Goal: Find contact information: Find contact information

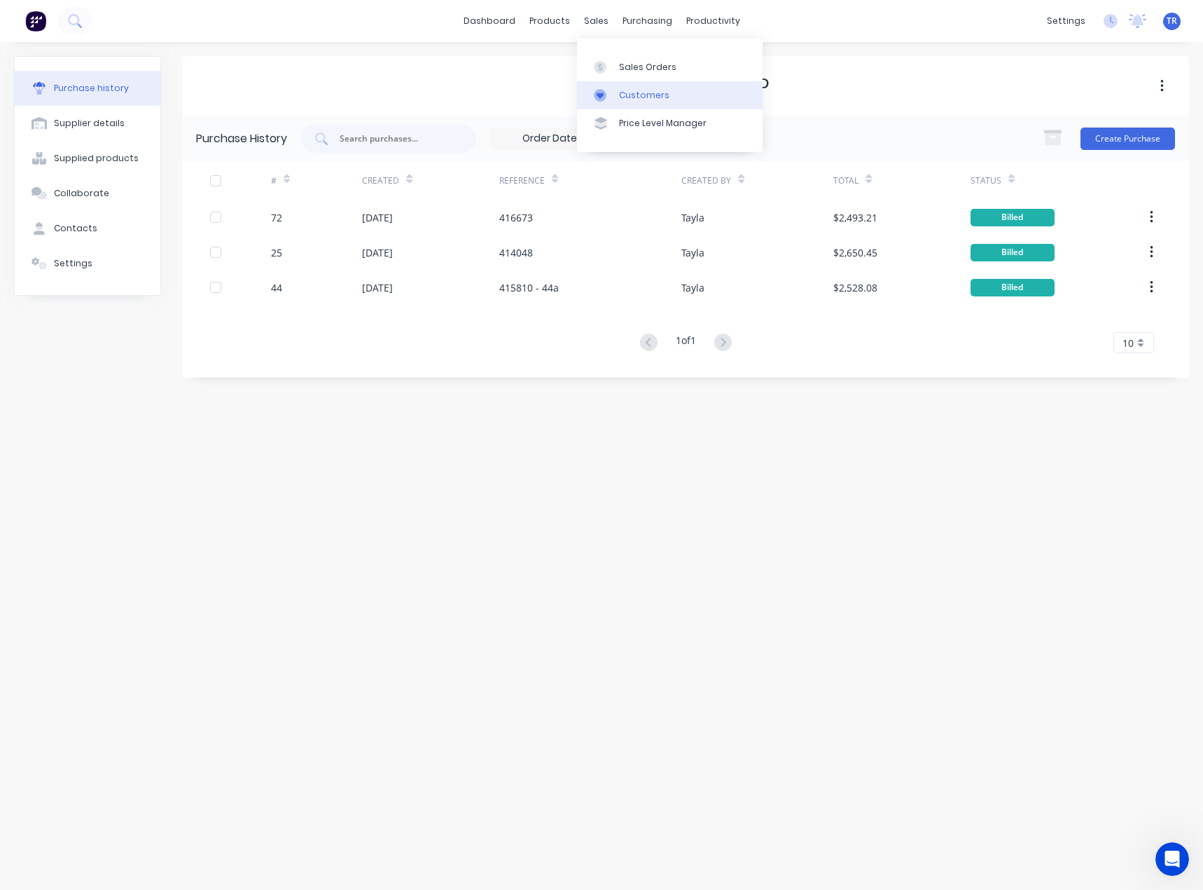
drag, startPoint x: 605, startPoint y: 102, endPoint x: 595, endPoint y: 102, distance: 10.5
click at [605, 102] on link "Customers" at bounding box center [670, 95] width 186 height 28
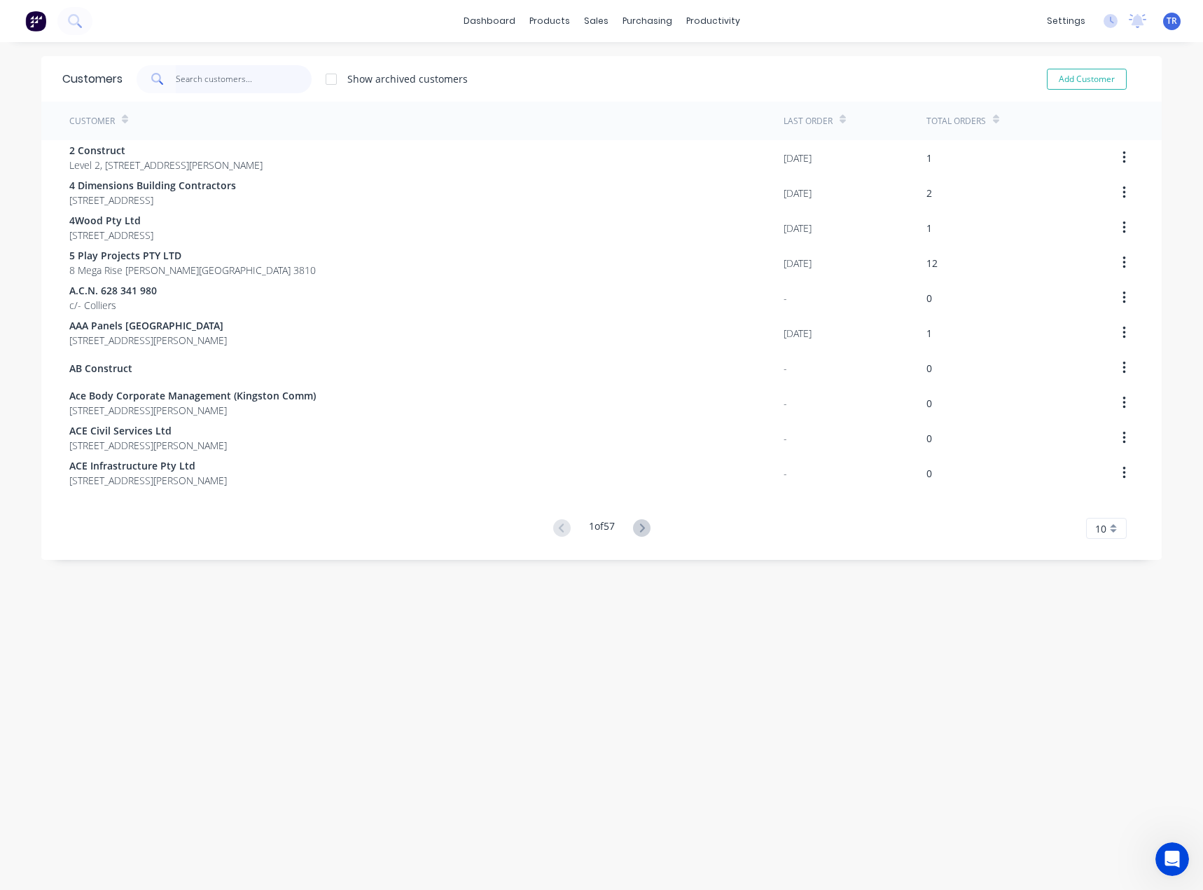
click at [229, 82] on input "text" at bounding box center [244, 79] width 137 height 28
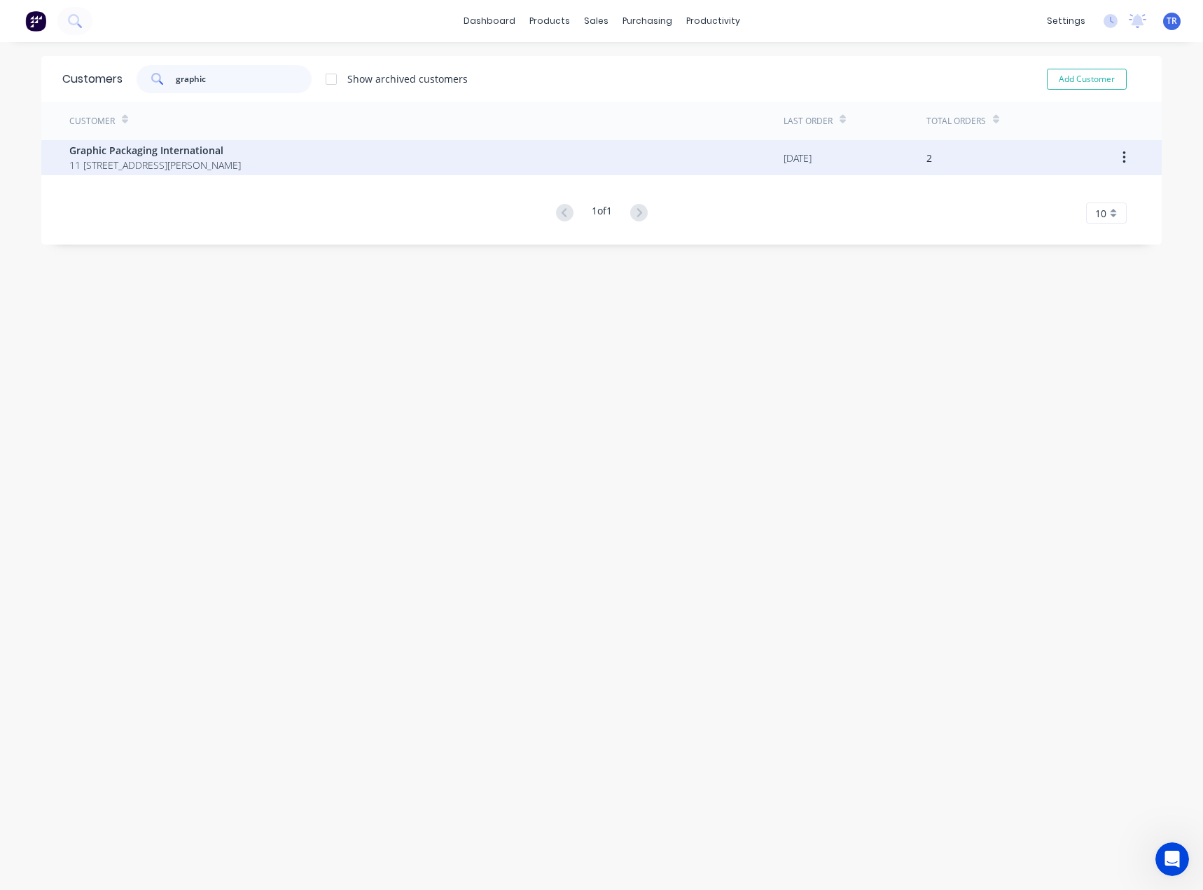
type input "graphic"
click at [195, 151] on span "Graphic Packaging International" at bounding box center [155, 150] width 172 height 15
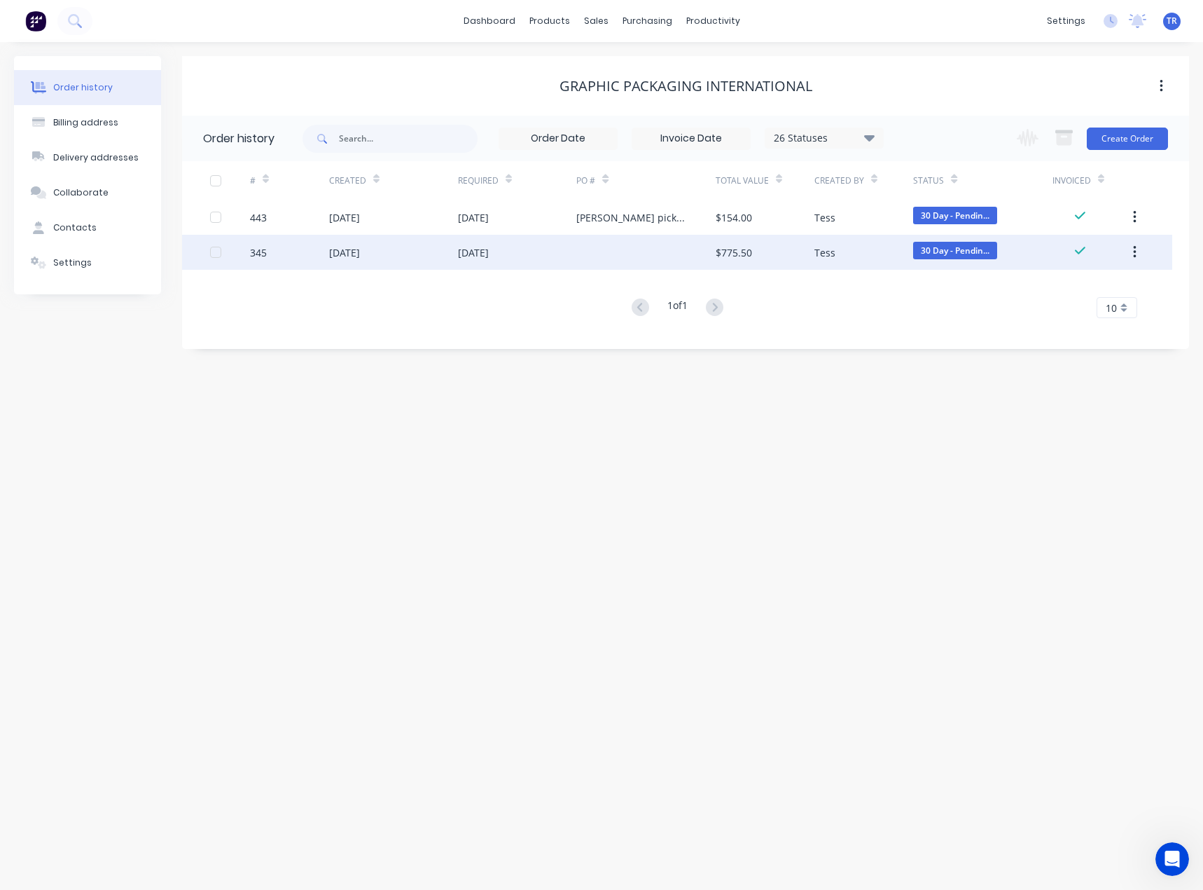
click at [625, 266] on div at bounding box center [645, 252] width 139 height 35
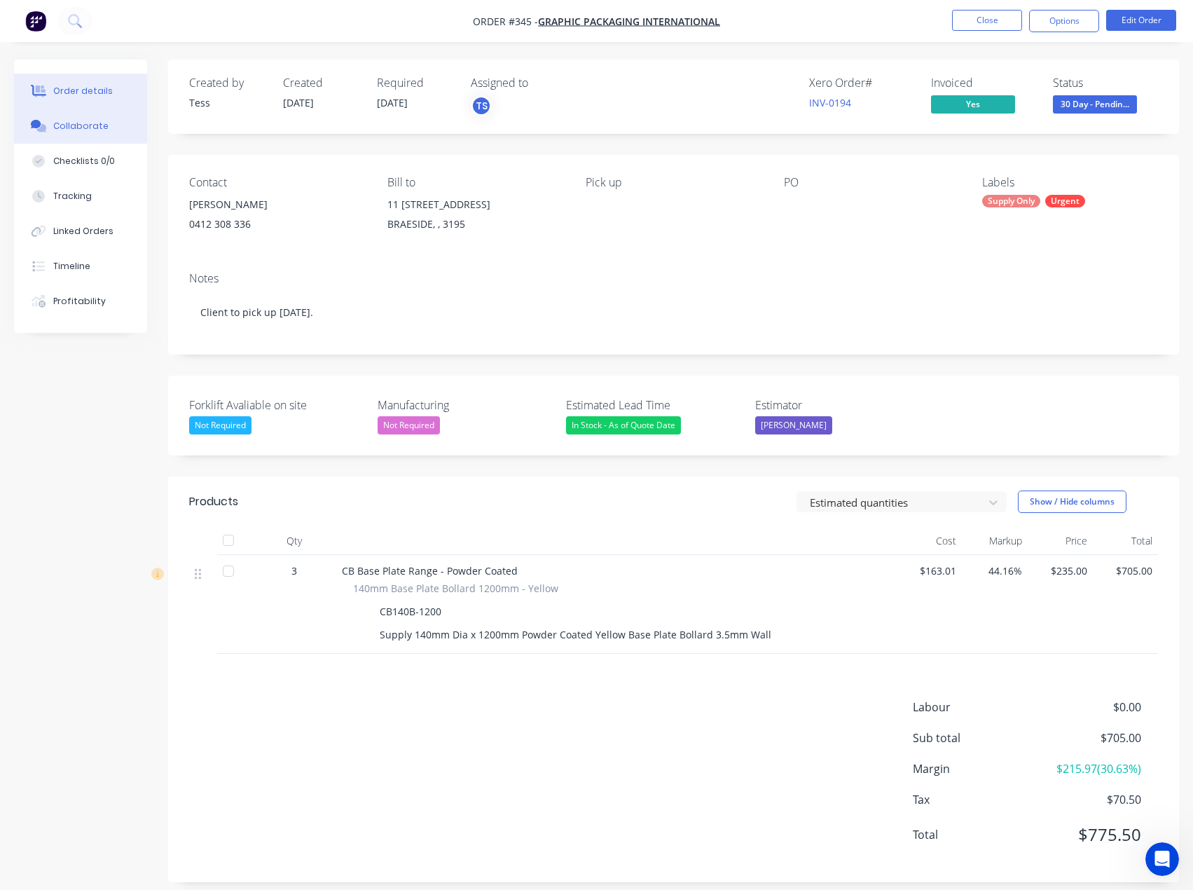
click at [85, 131] on div "Collaborate" at bounding box center [80, 126] width 55 height 13
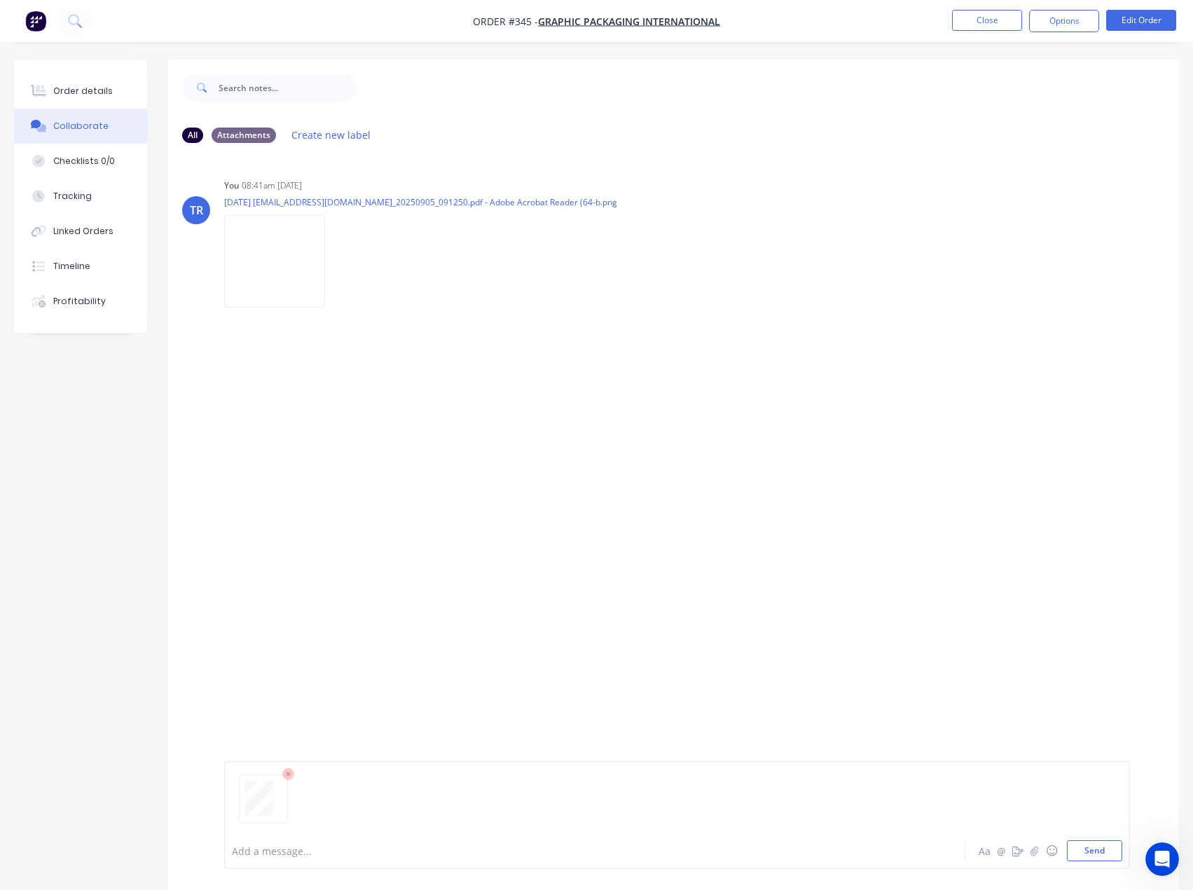
click at [1126, 856] on div "Add a message... Aa @ ☺ Send" at bounding box center [677, 815] width 906 height 108
click at [1110, 856] on button "Send" at bounding box center [1094, 850] width 55 height 21
click at [975, 21] on button "Close" at bounding box center [987, 20] width 70 height 21
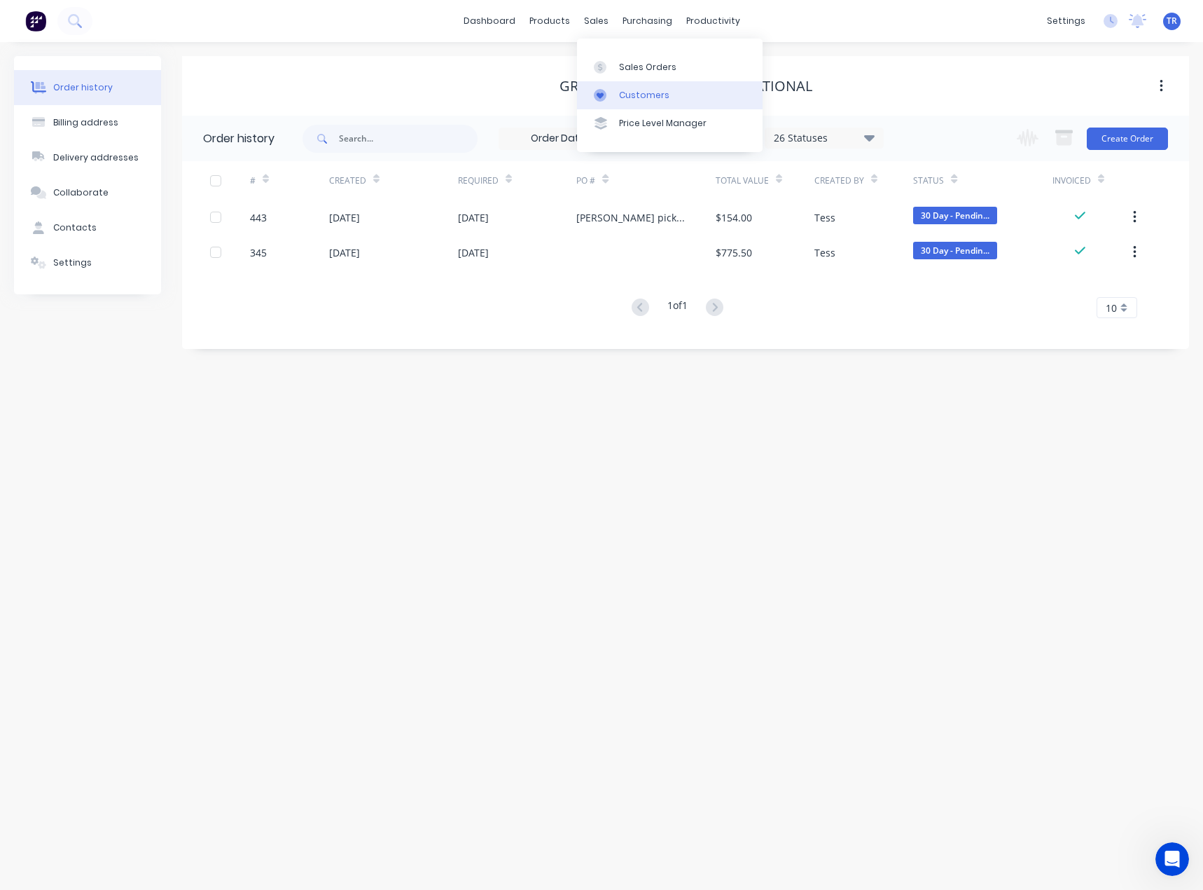
click at [607, 101] on div at bounding box center [604, 95] width 21 height 13
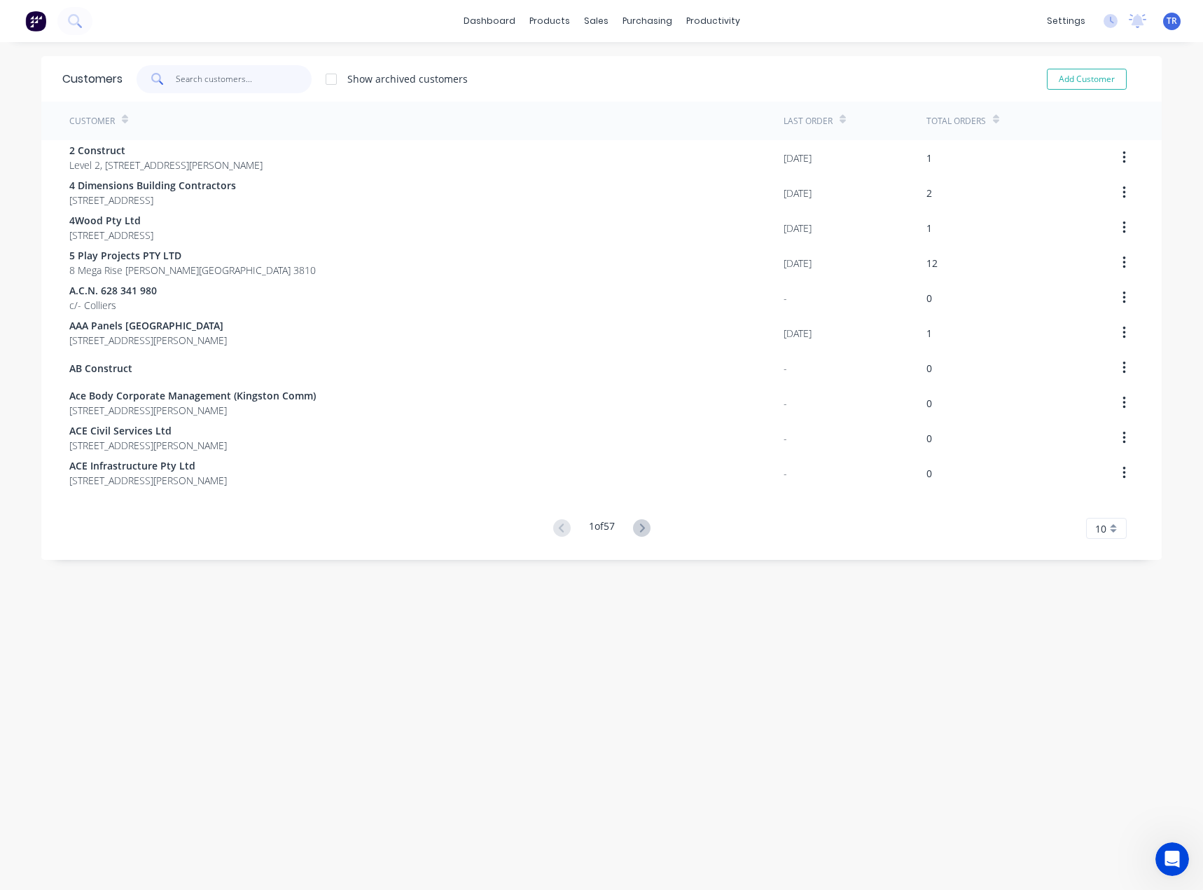
click at [262, 76] on input "text" at bounding box center [244, 79] width 137 height 28
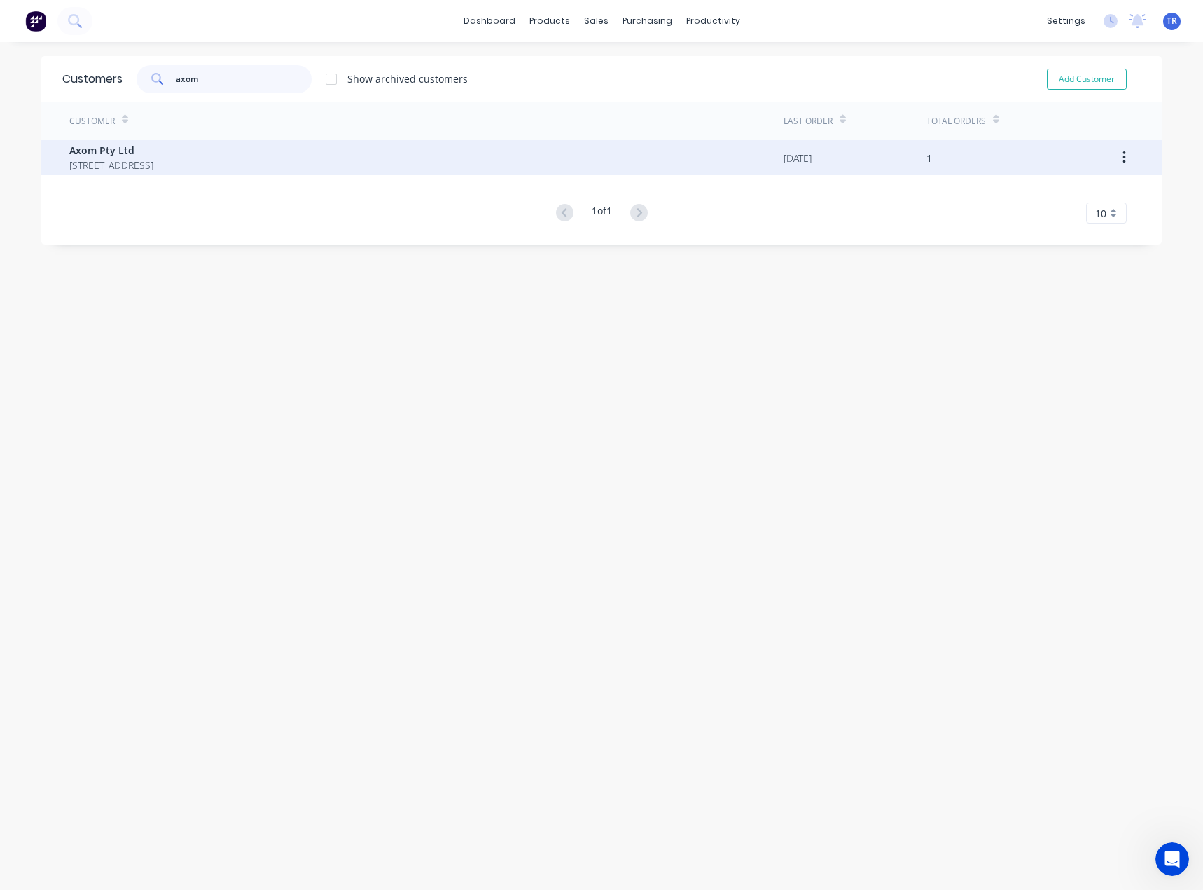
type input "axom"
click at [153, 149] on span "Axom Pty Ltd" at bounding box center [111, 150] width 84 height 15
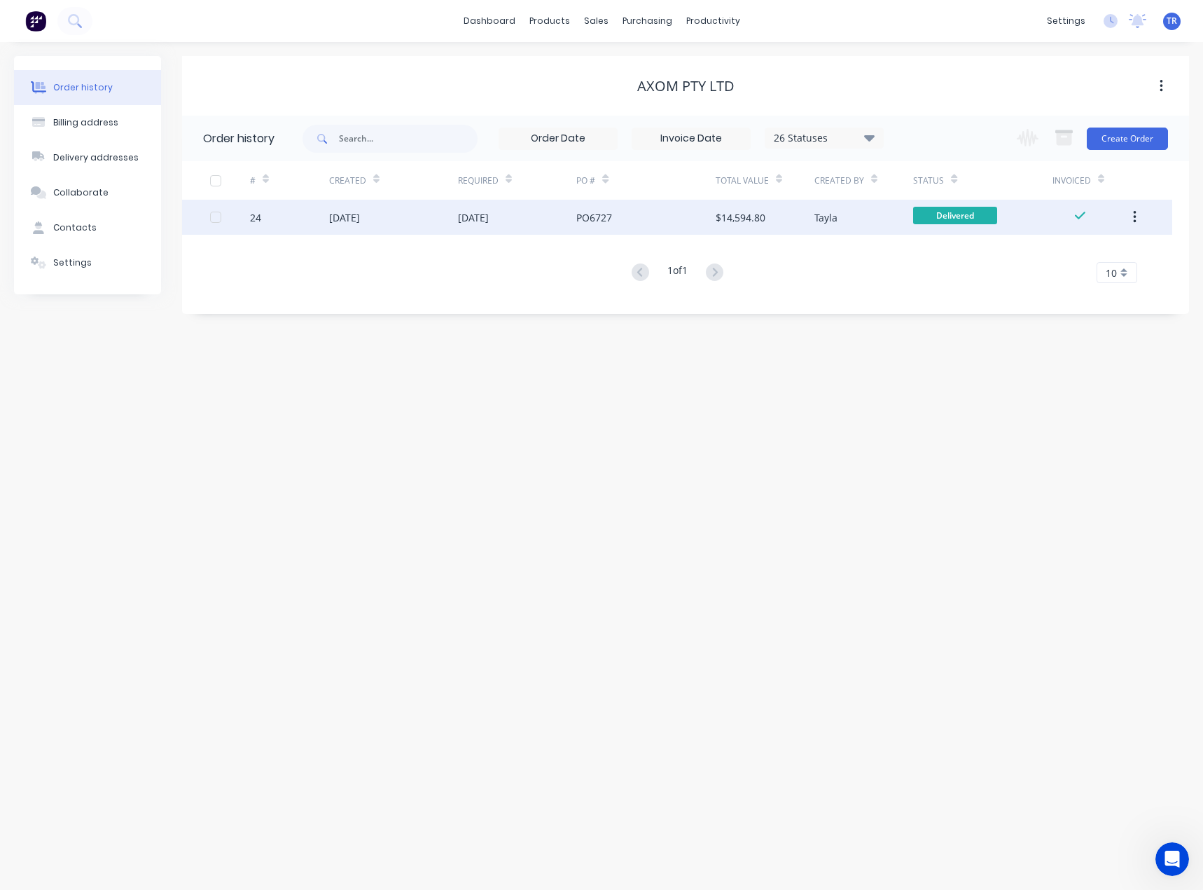
click at [415, 207] on div "[DATE]" at bounding box center [393, 217] width 129 height 35
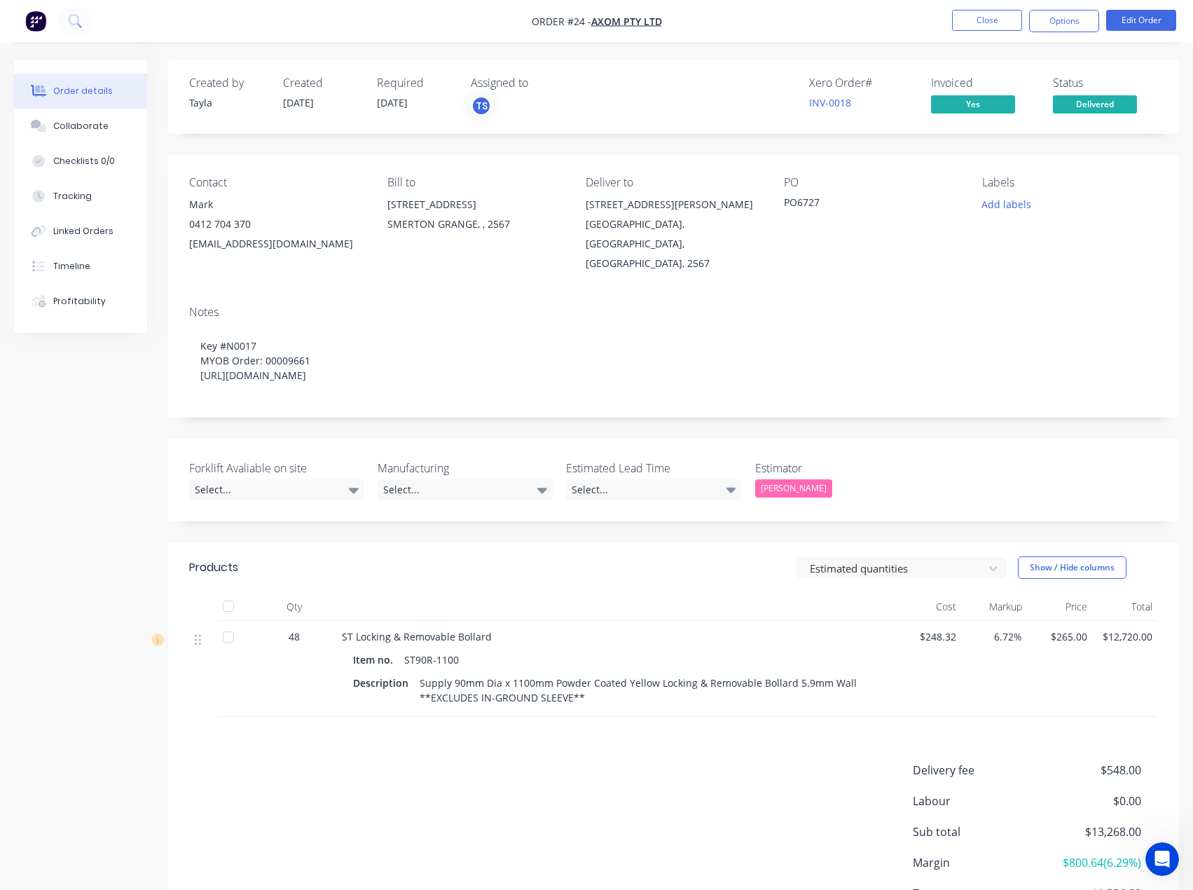
click at [1079, 117] on div "Created by [PERSON_NAME] Created [DATE] Required [DATE] Assigned to TS Xero Ord…" at bounding box center [673, 97] width 1011 height 74
click at [1086, 104] on span "Delivered" at bounding box center [1095, 104] width 84 height 18
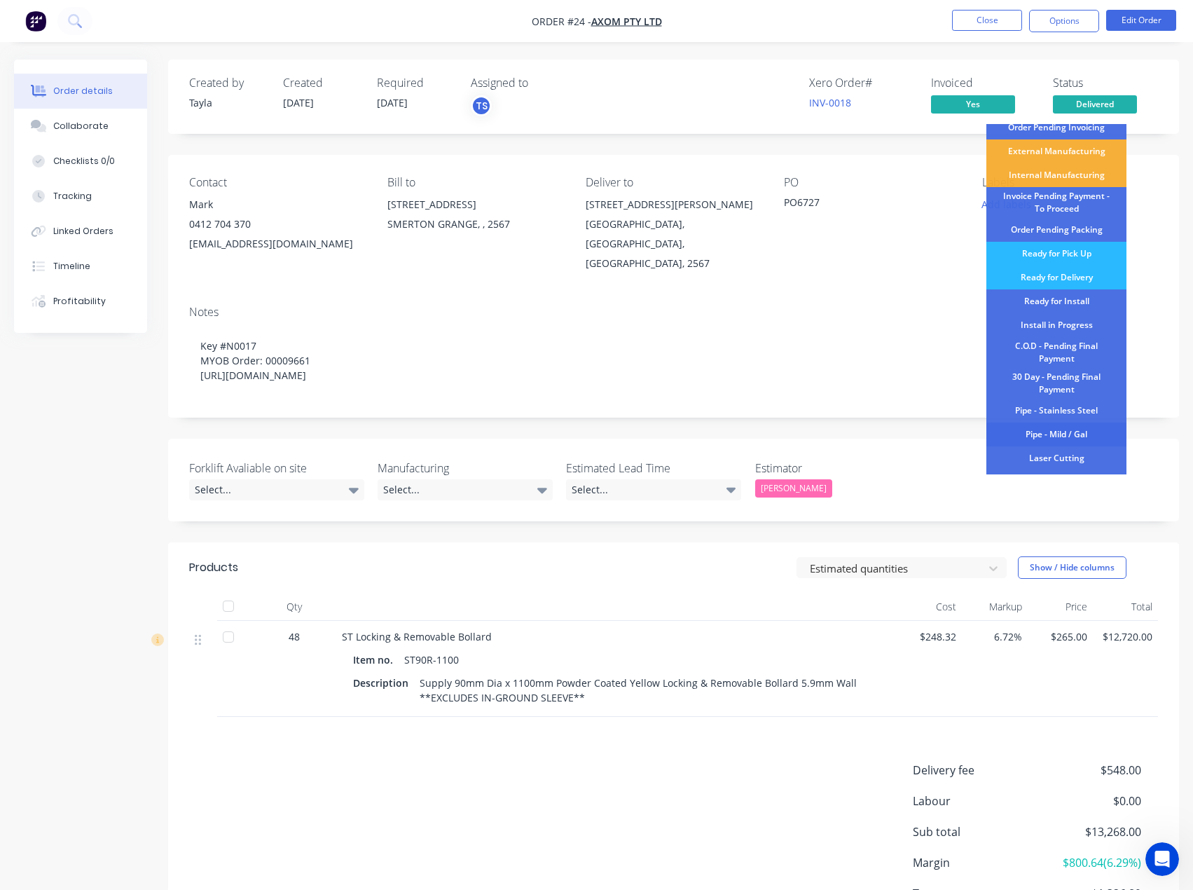
scroll to position [147, 0]
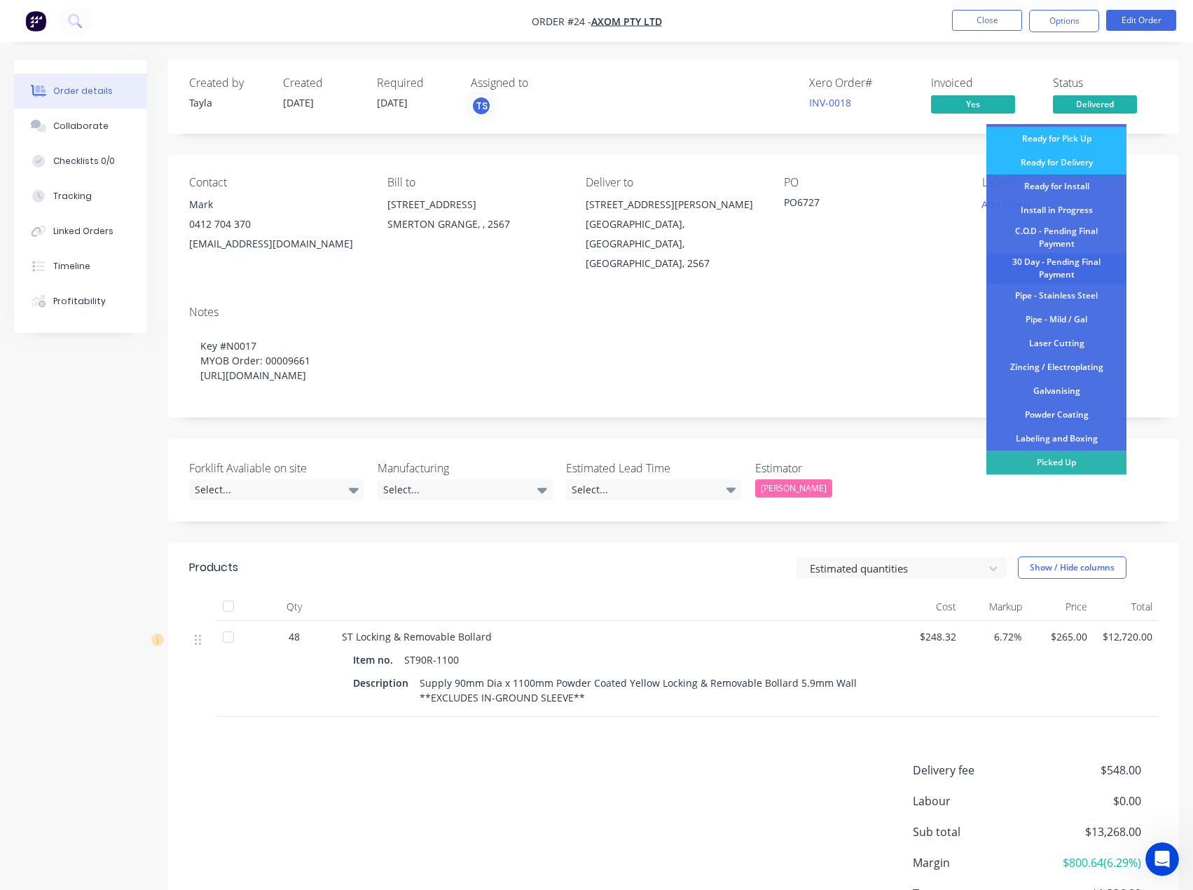
click at [1068, 269] on div "30 Day - Pending Final Payment" at bounding box center [1056, 268] width 140 height 31
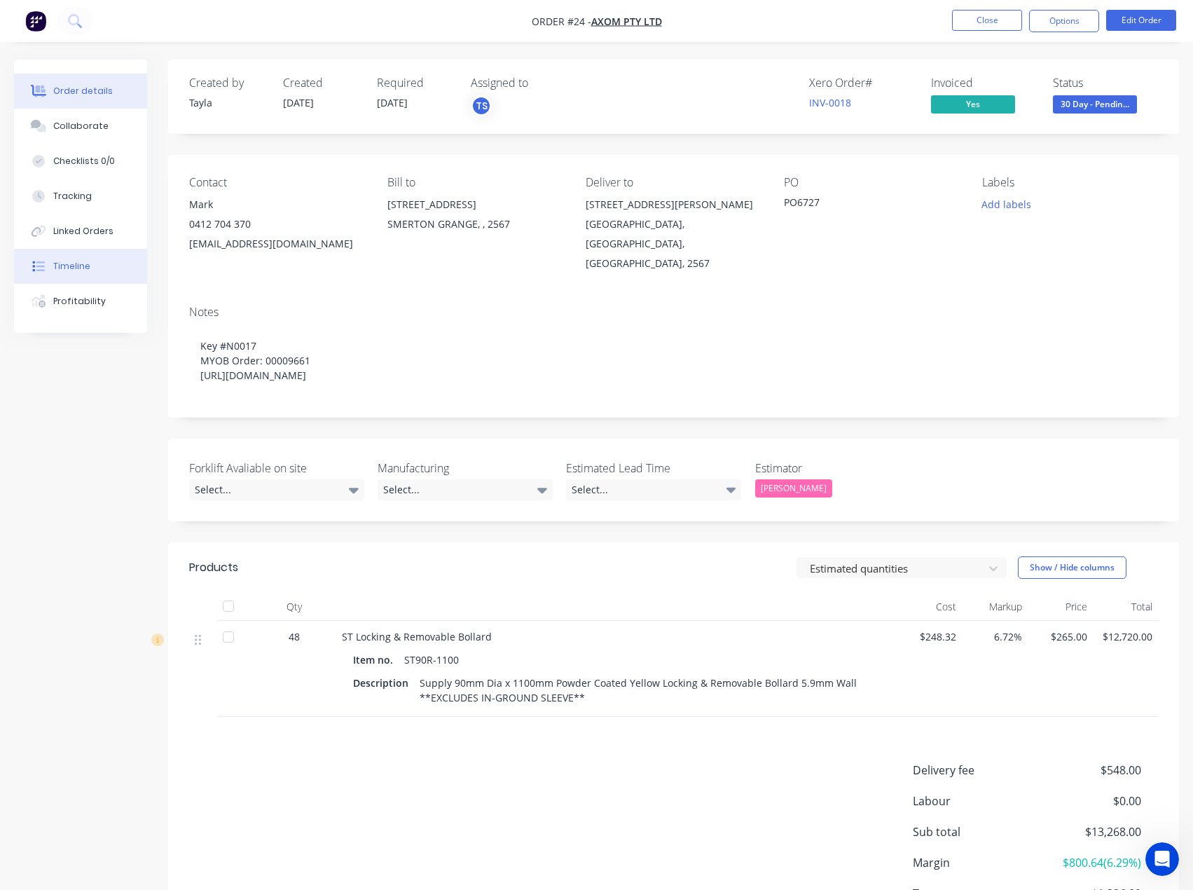
click at [76, 277] on button "Timeline" at bounding box center [80, 266] width 133 height 35
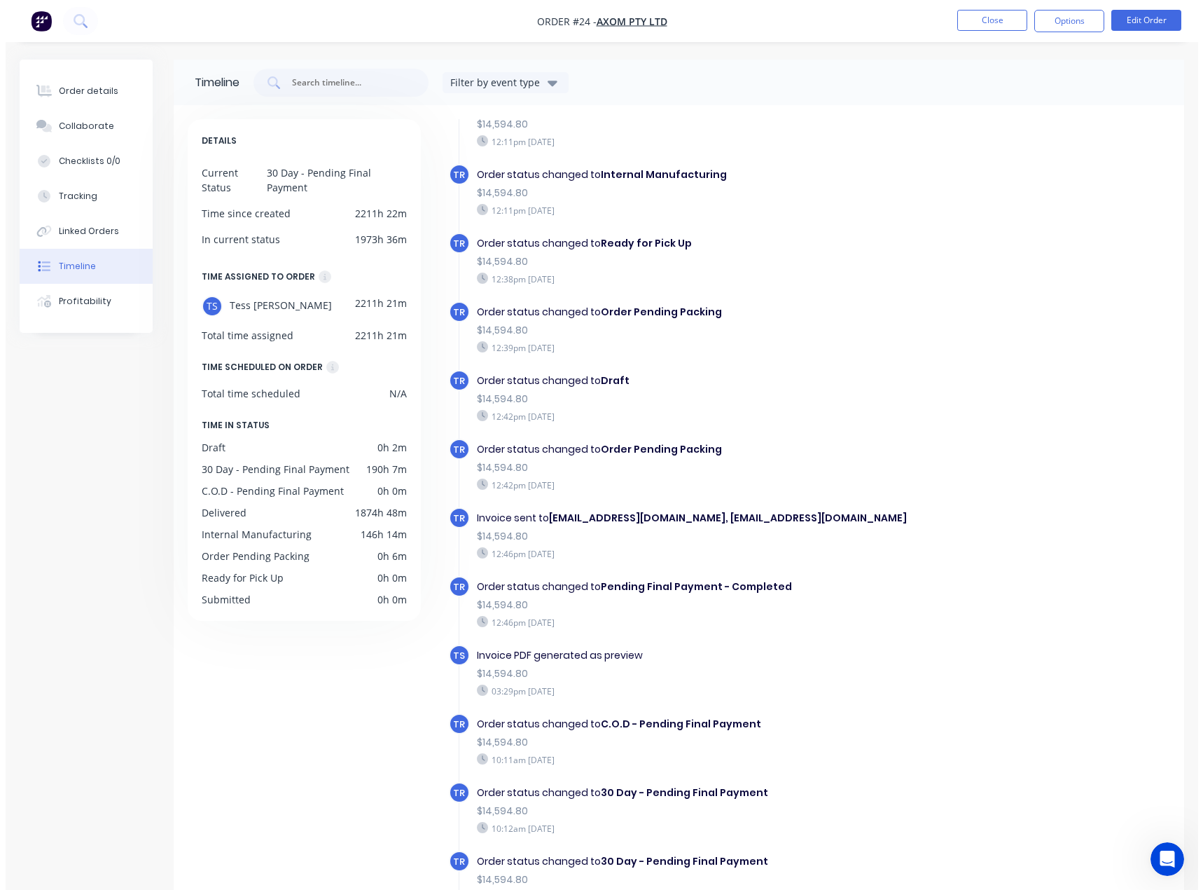
scroll to position [558, 0]
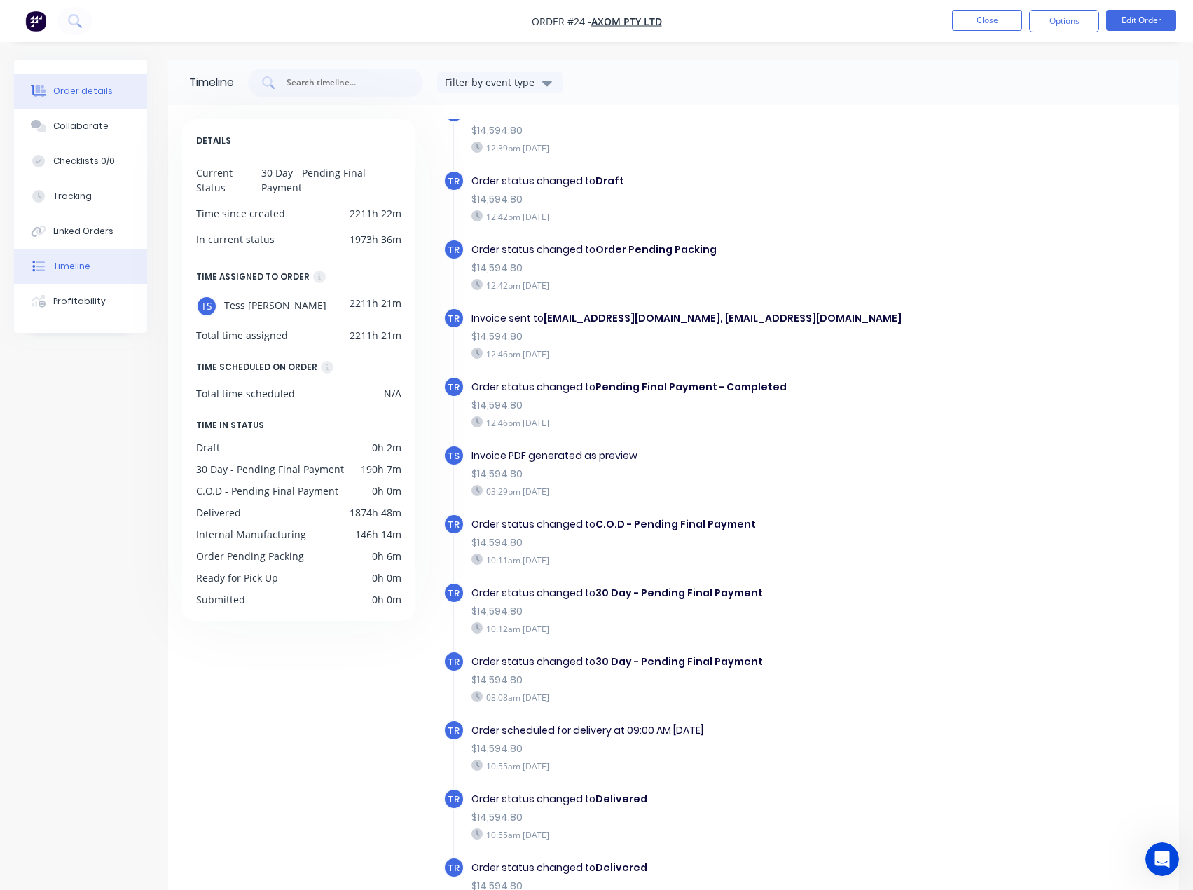
click at [86, 88] on div "Order details" at bounding box center [83, 91] width 60 height 13
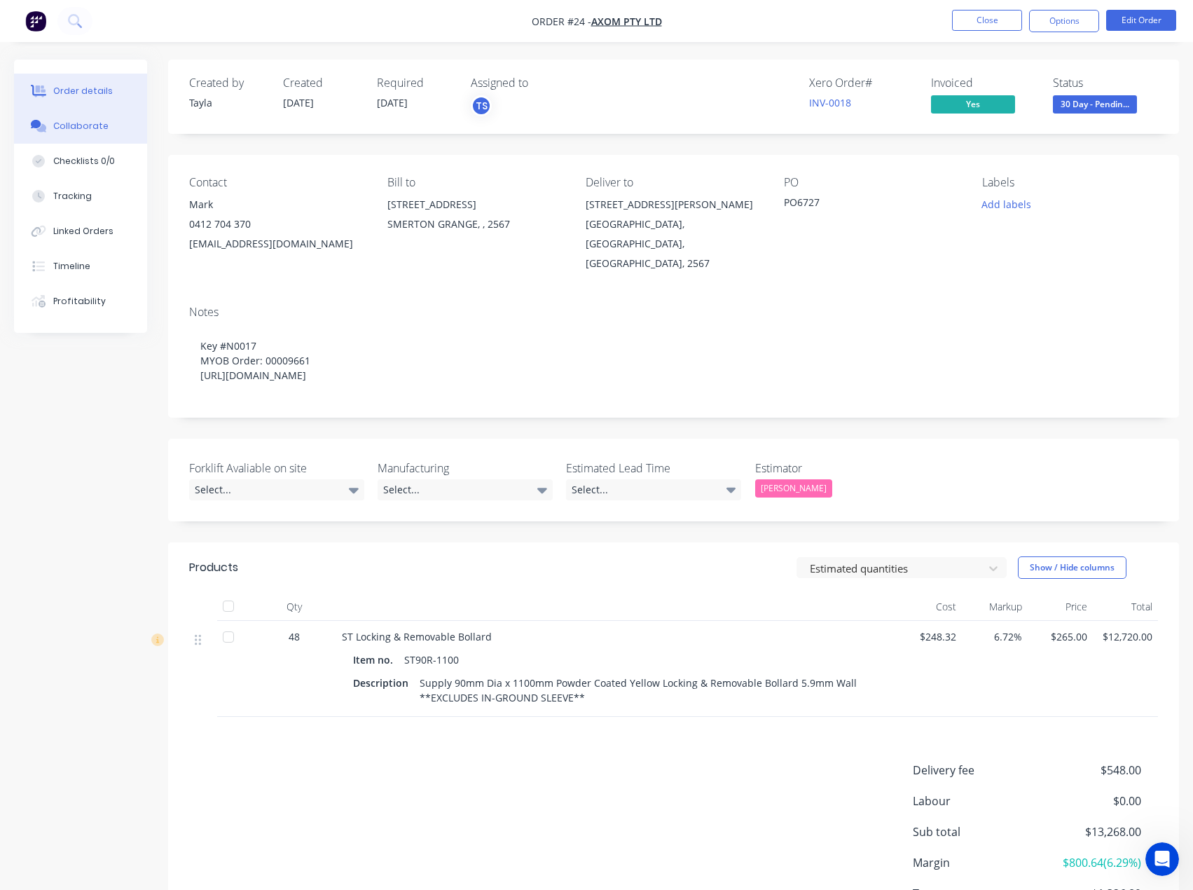
click at [113, 126] on button "Collaborate" at bounding box center [80, 126] width 133 height 35
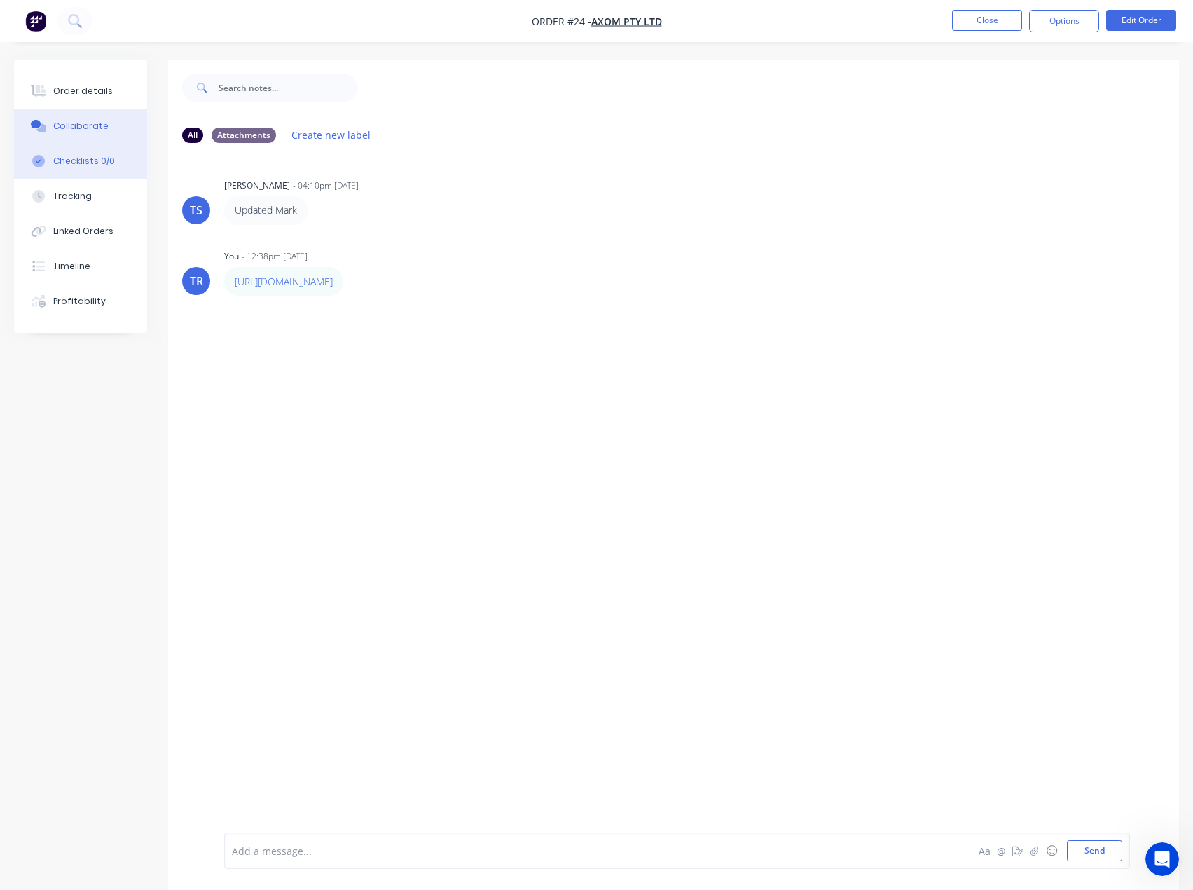
click at [113, 158] on button "Checklists 0/0" at bounding box center [80, 161] width 133 height 35
type textarea "x"
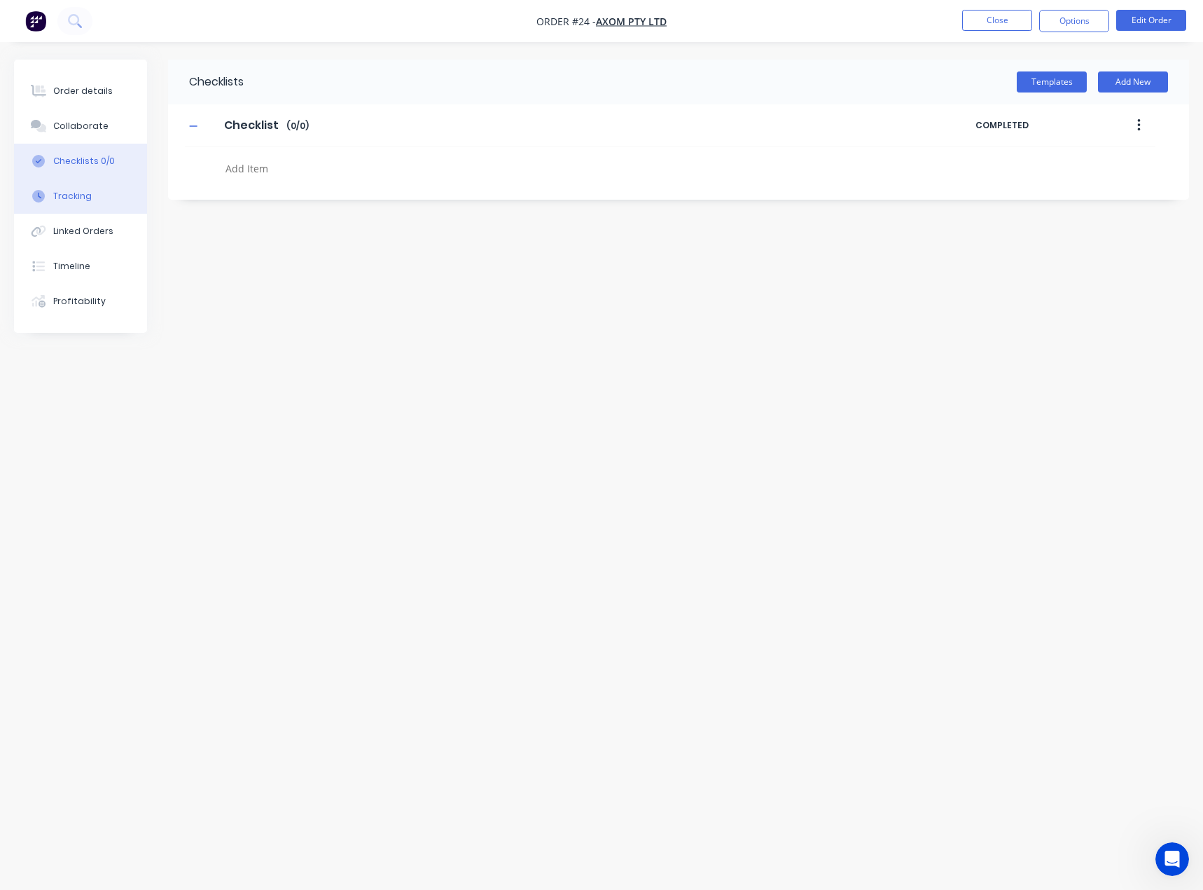
click at [87, 190] on div "Tracking" at bounding box center [72, 196] width 39 height 13
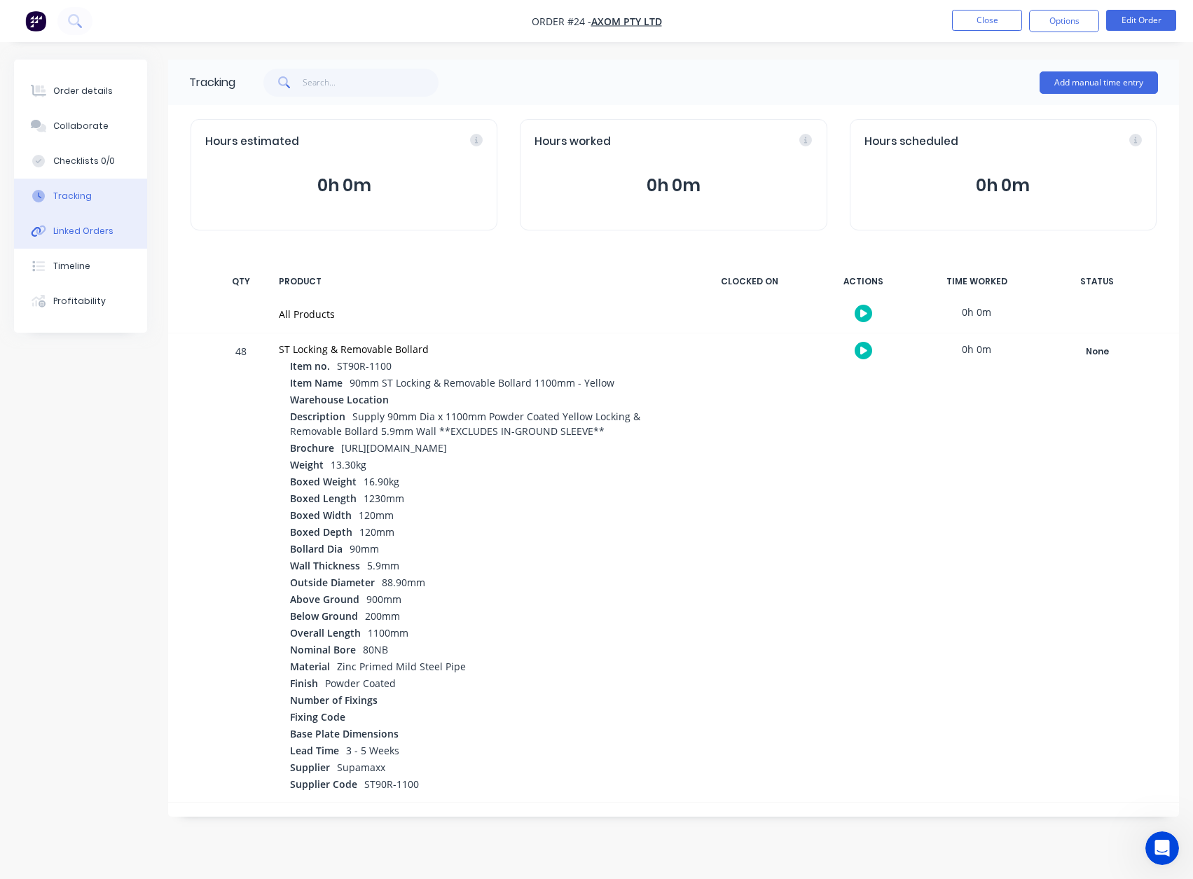
click at [95, 232] on div "Linked Orders" at bounding box center [83, 231] width 60 height 13
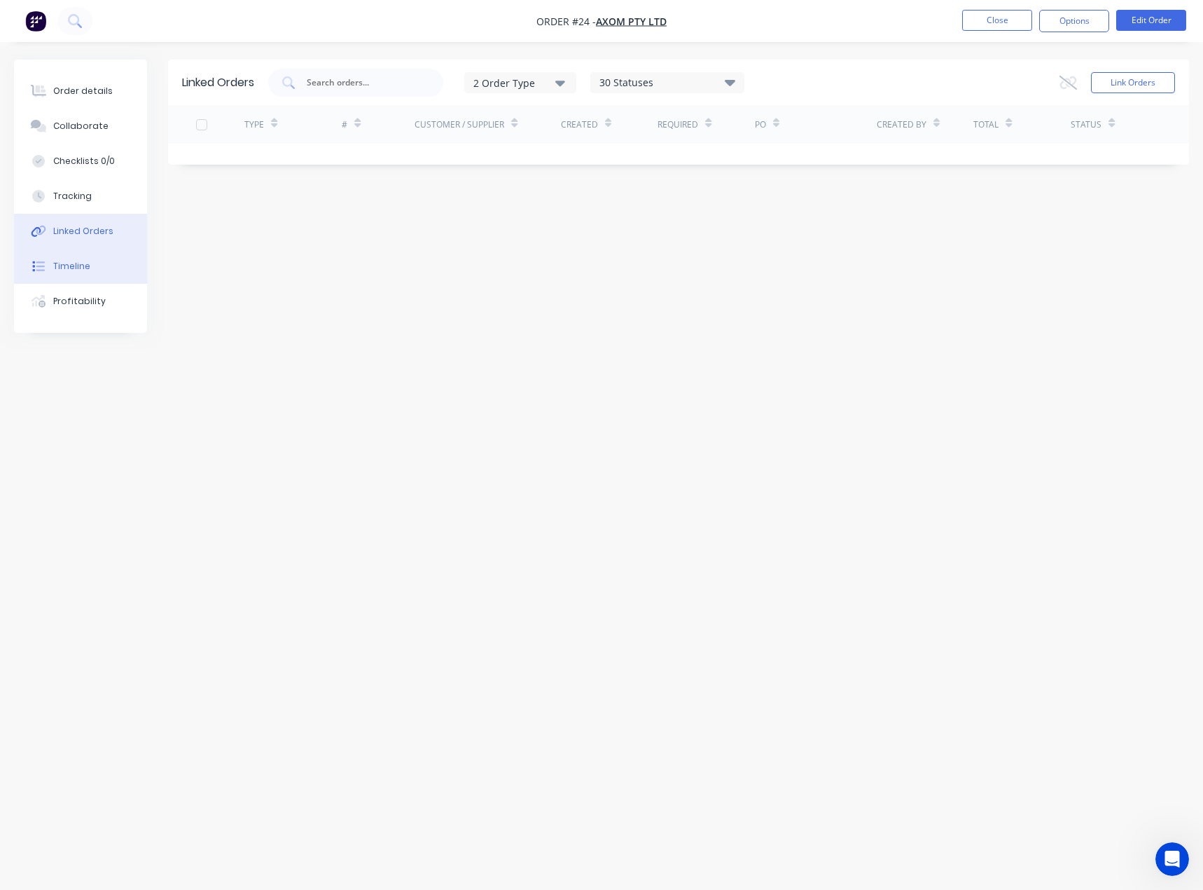
click at [83, 277] on button "Timeline" at bounding box center [80, 266] width 133 height 35
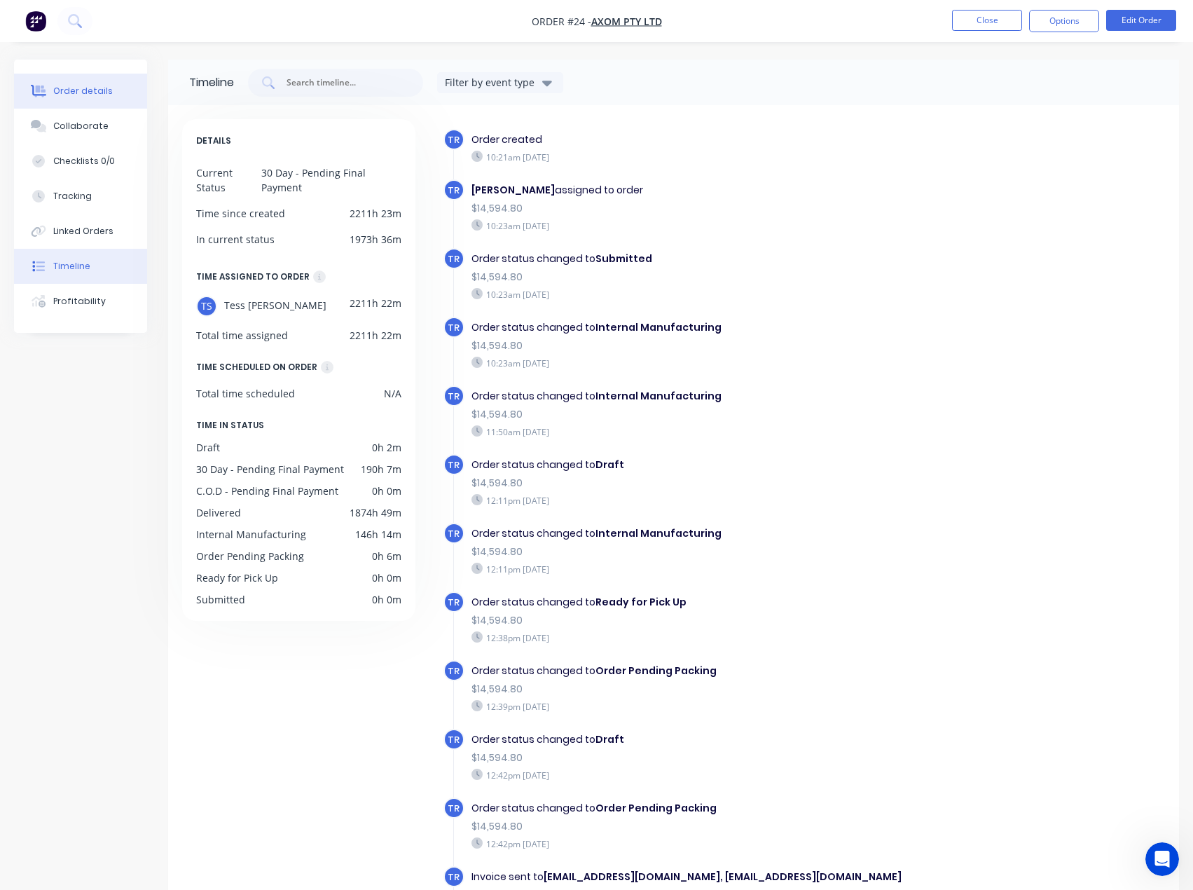
click at [88, 106] on button "Order details" at bounding box center [80, 91] width 133 height 35
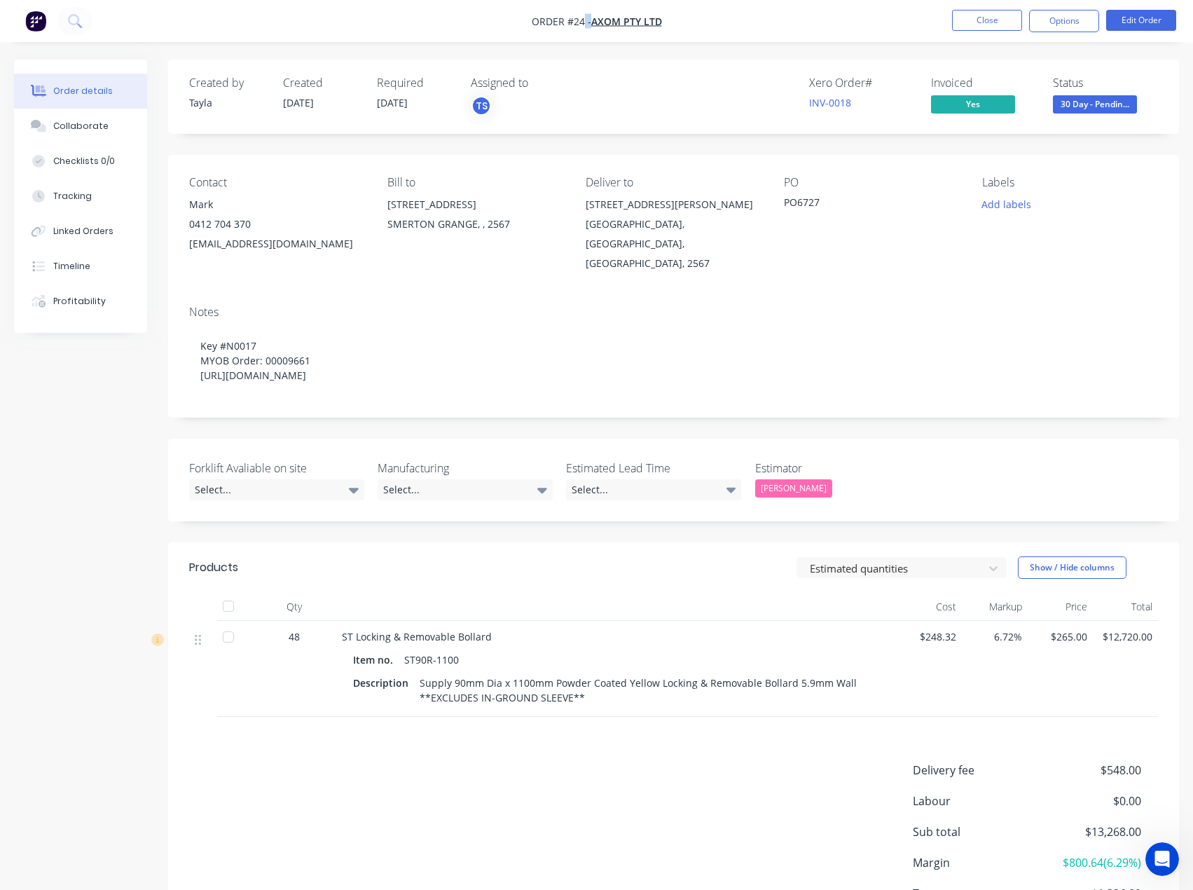
drag, startPoint x: 717, startPoint y: 16, endPoint x: 583, endPoint y: 22, distance: 133.9
click at [583, 22] on nav "Order #24 - Axom Pty Ltd Close Options Edit Order" at bounding box center [596, 21] width 1193 height 42
drag, startPoint x: 293, startPoint y: 244, endPoint x: 221, endPoint y: 245, distance: 72.2
click at [221, 245] on div "[EMAIL_ADDRESS][DOMAIN_NAME]" at bounding box center [277, 244] width 176 height 20
copy div "[DOMAIN_NAME]"
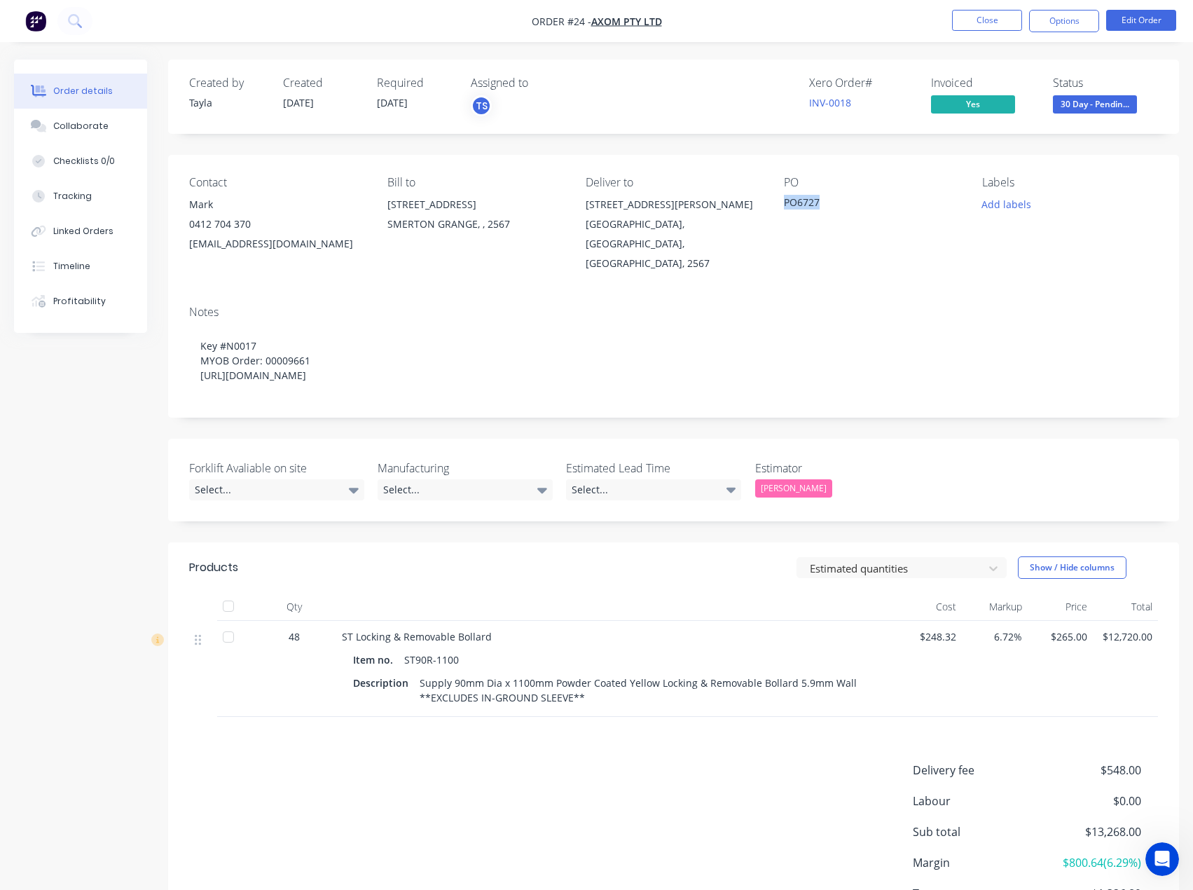
drag, startPoint x: 826, startPoint y: 202, endPoint x: 778, endPoint y: 201, distance: 48.4
click at [780, 201] on div "Contact Mark [PHONE_NUMBER] [EMAIL_ADDRESS][DOMAIN_NAME] Bill to [STREET_ADDRES…" at bounding box center [673, 224] width 1011 height 139
copy div "PO6727"
click at [976, 25] on button "Close" at bounding box center [987, 20] width 70 height 21
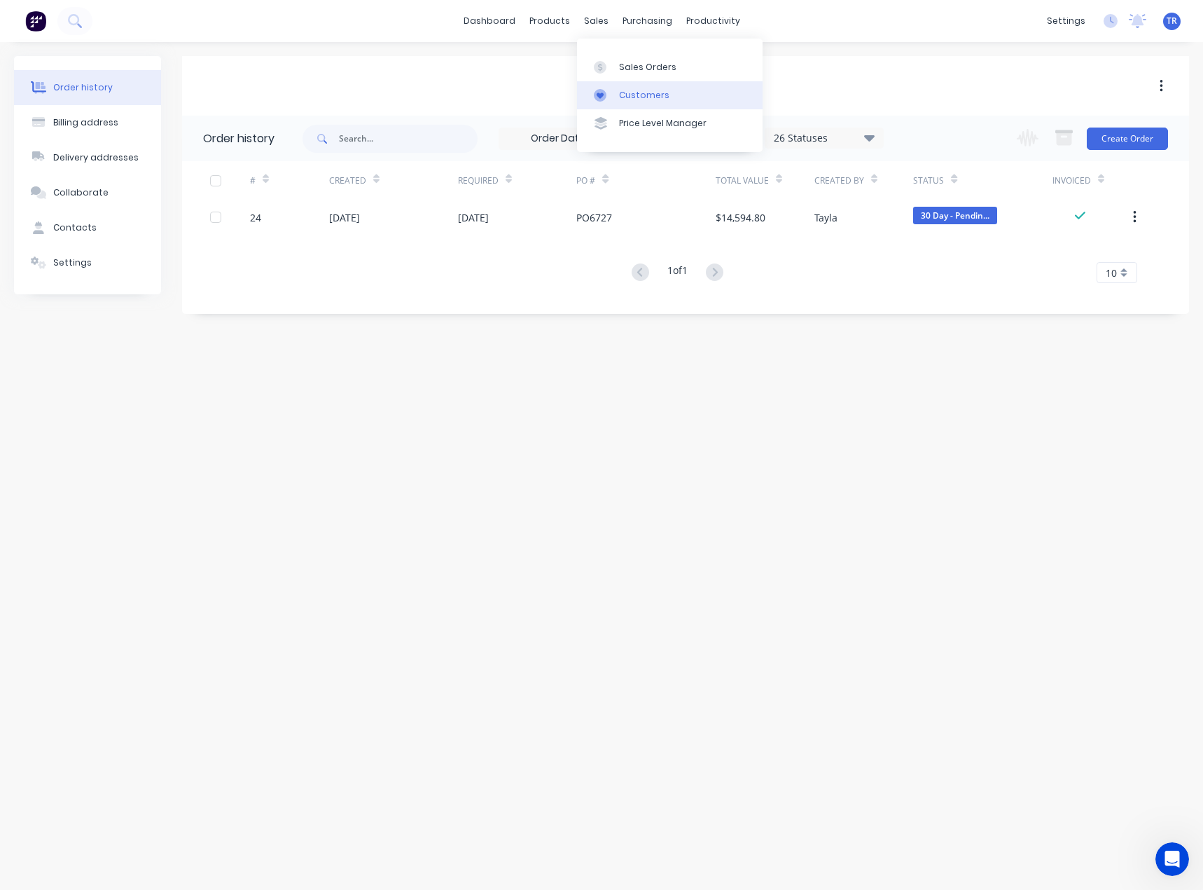
click at [618, 90] on link "Customers" at bounding box center [670, 95] width 186 height 28
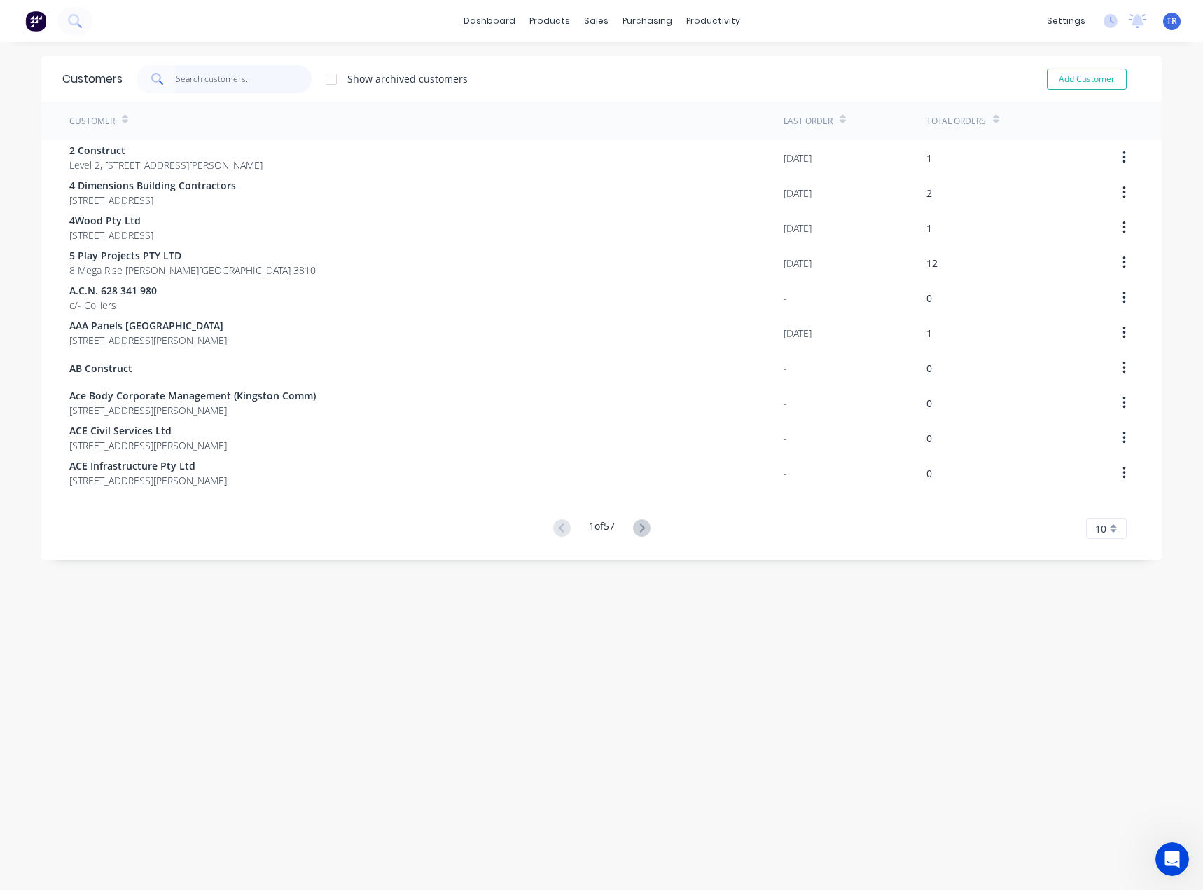
click at [218, 69] on input "text" at bounding box center [244, 79] width 137 height 28
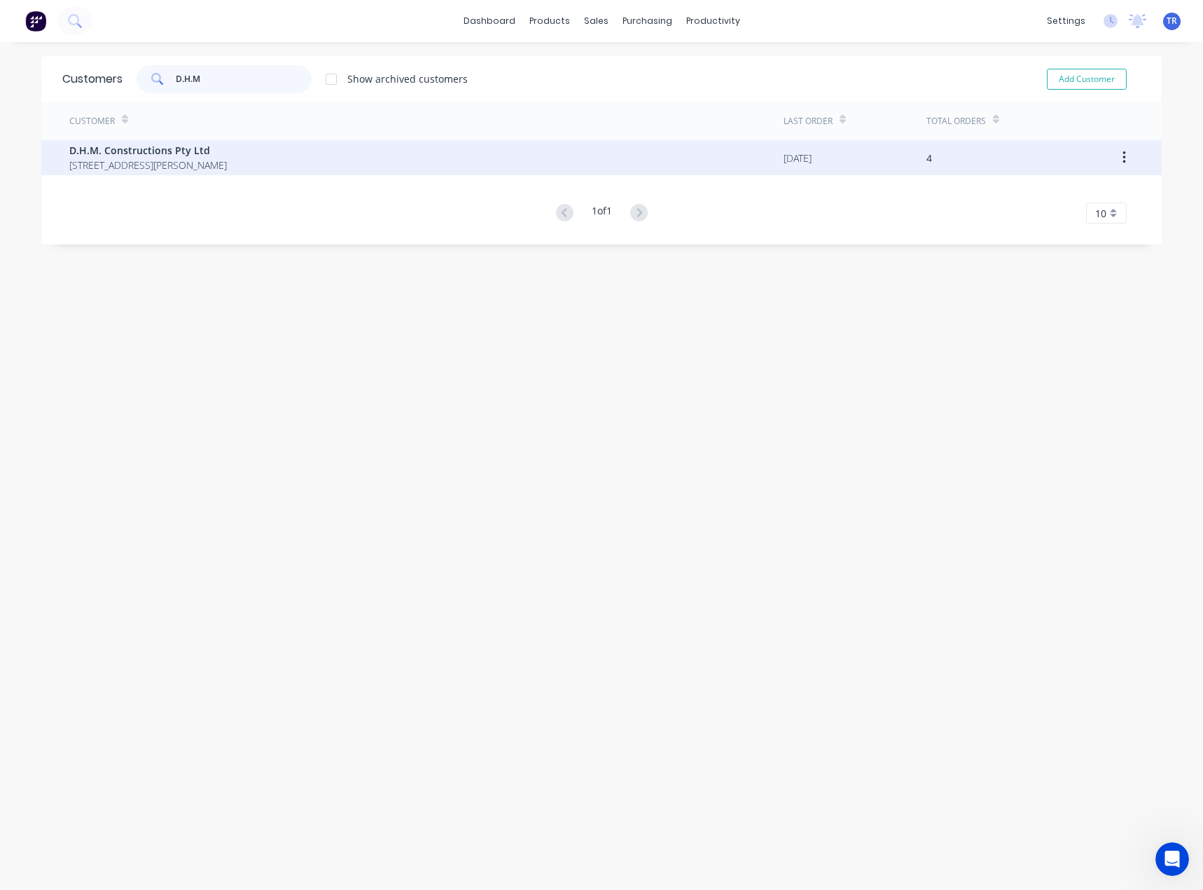
type input "D.H.M"
click at [226, 168] on span "[STREET_ADDRESS][PERSON_NAME]" at bounding box center [148, 165] width 158 height 15
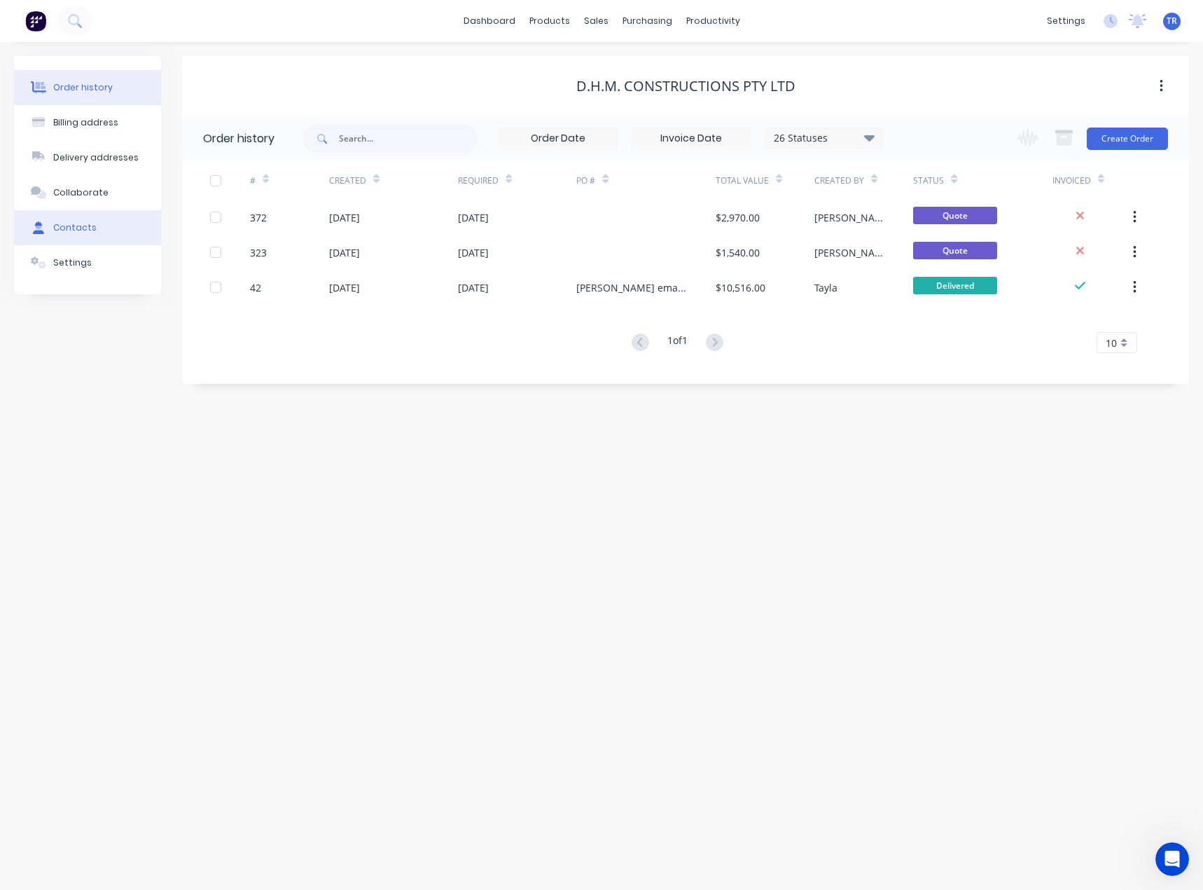
click at [81, 212] on button "Contacts" at bounding box center [87, 227] width 147 height 35
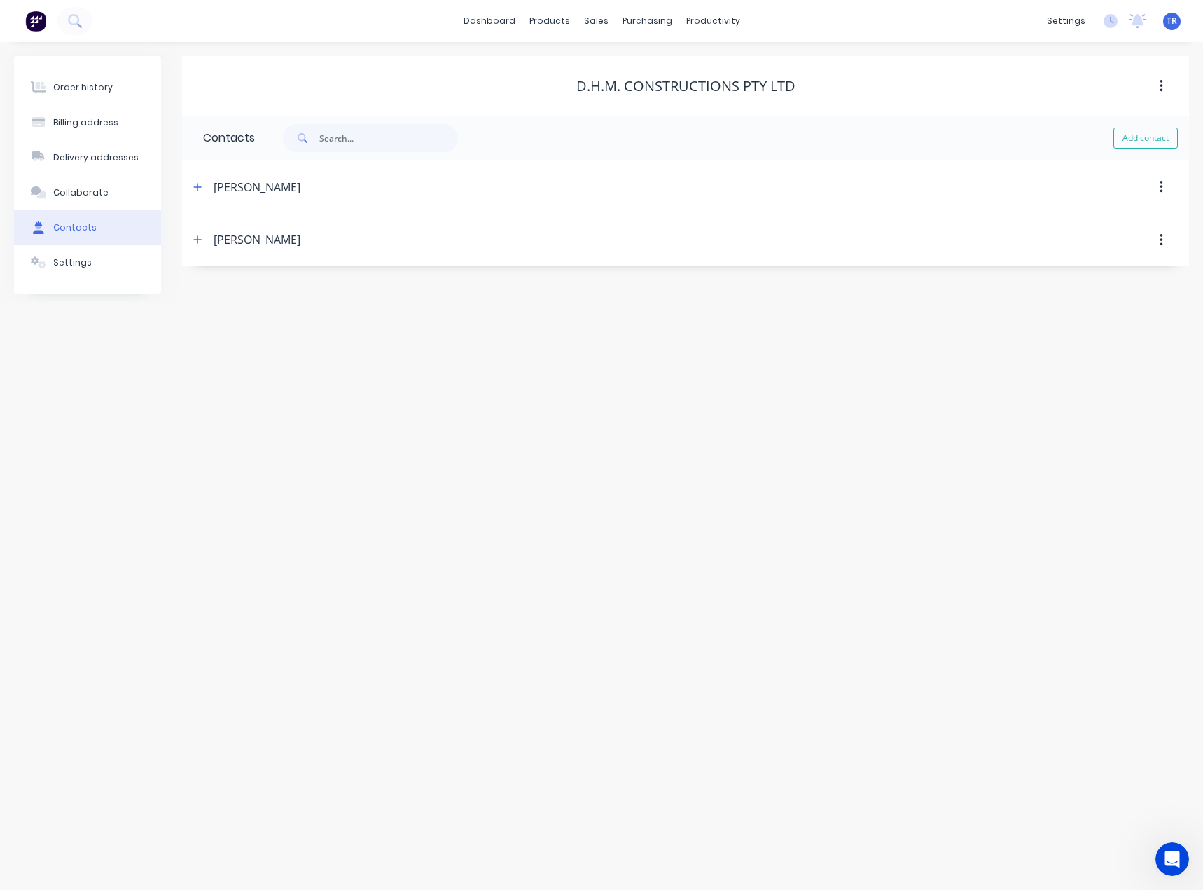
click at [207, 243] on div "[PERSON_NAME]" at bounding box center [564, 240] width 750 height 25
click at [200, 240] on icon "button" at bounding box center [198, 240] width 8 height 8
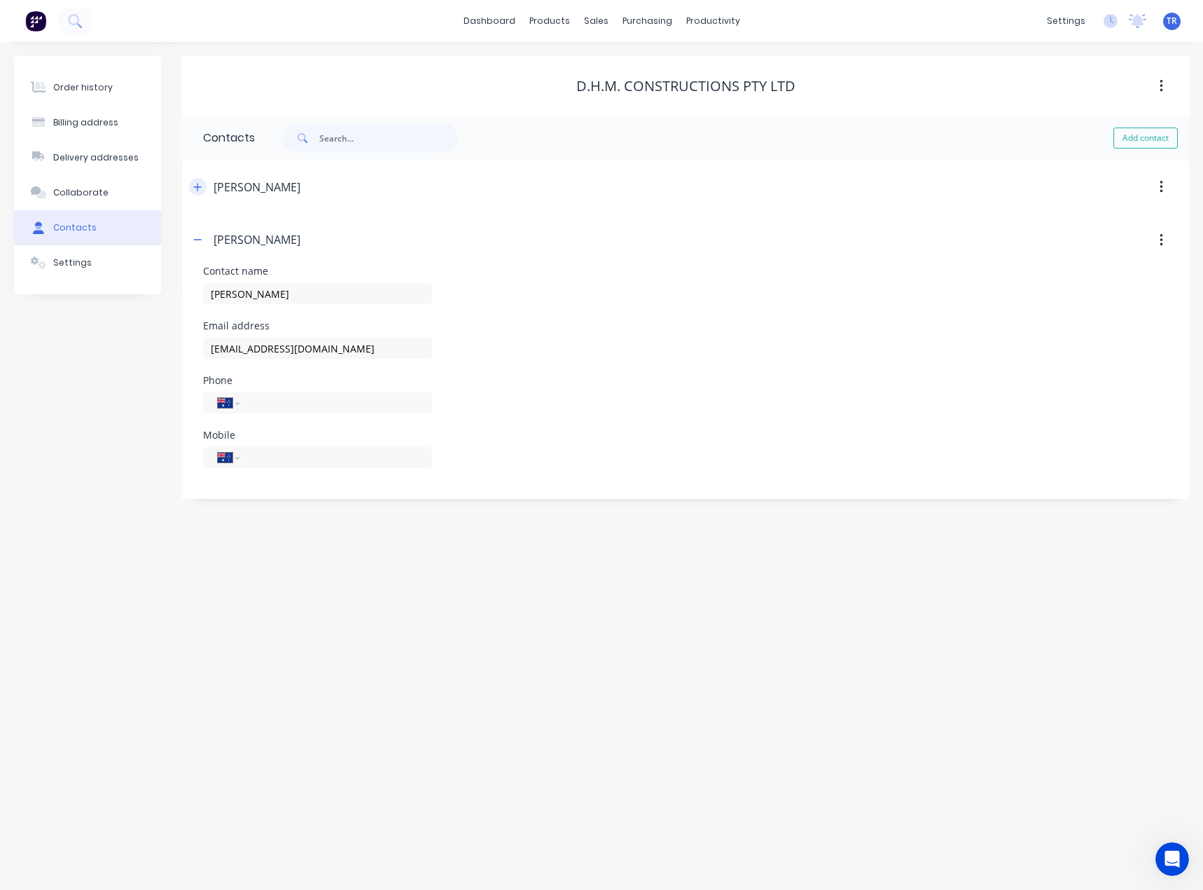
click at [198, 186] on icon "button" at bounding box center [198, 187] width 8 height 8
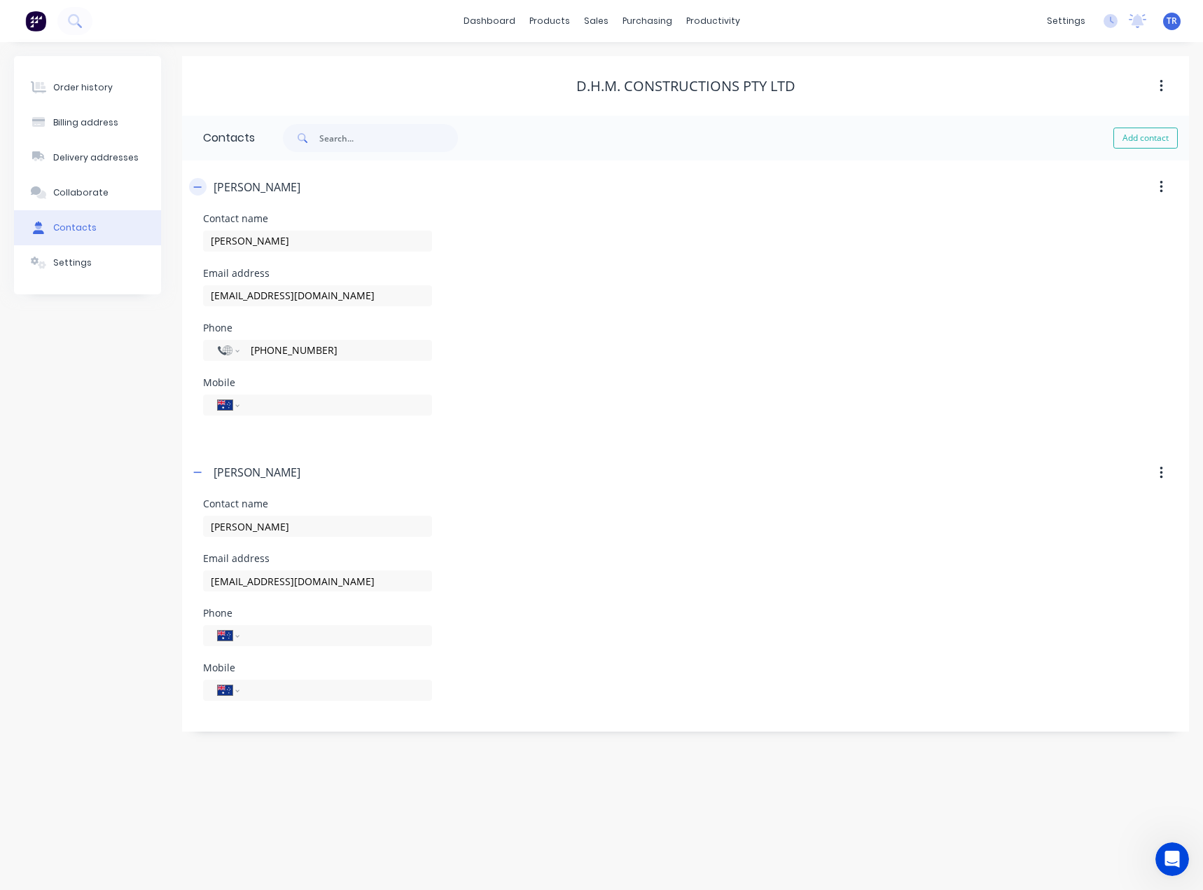
click at [198, 186] on icon "button" at bounding box center [197, 187] width 8 height 10
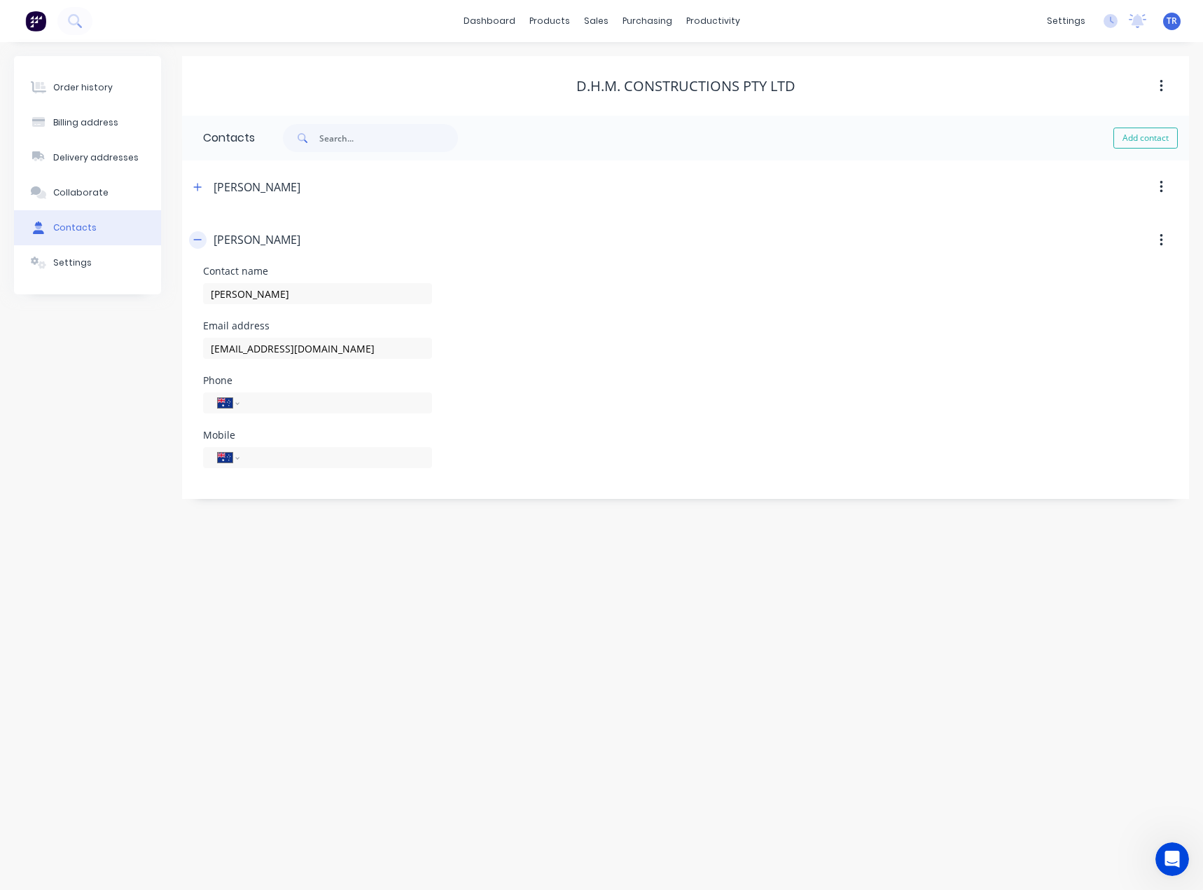
click at [194, 240] on icon "button" at bounding box center [198, 240] width 8 height 1
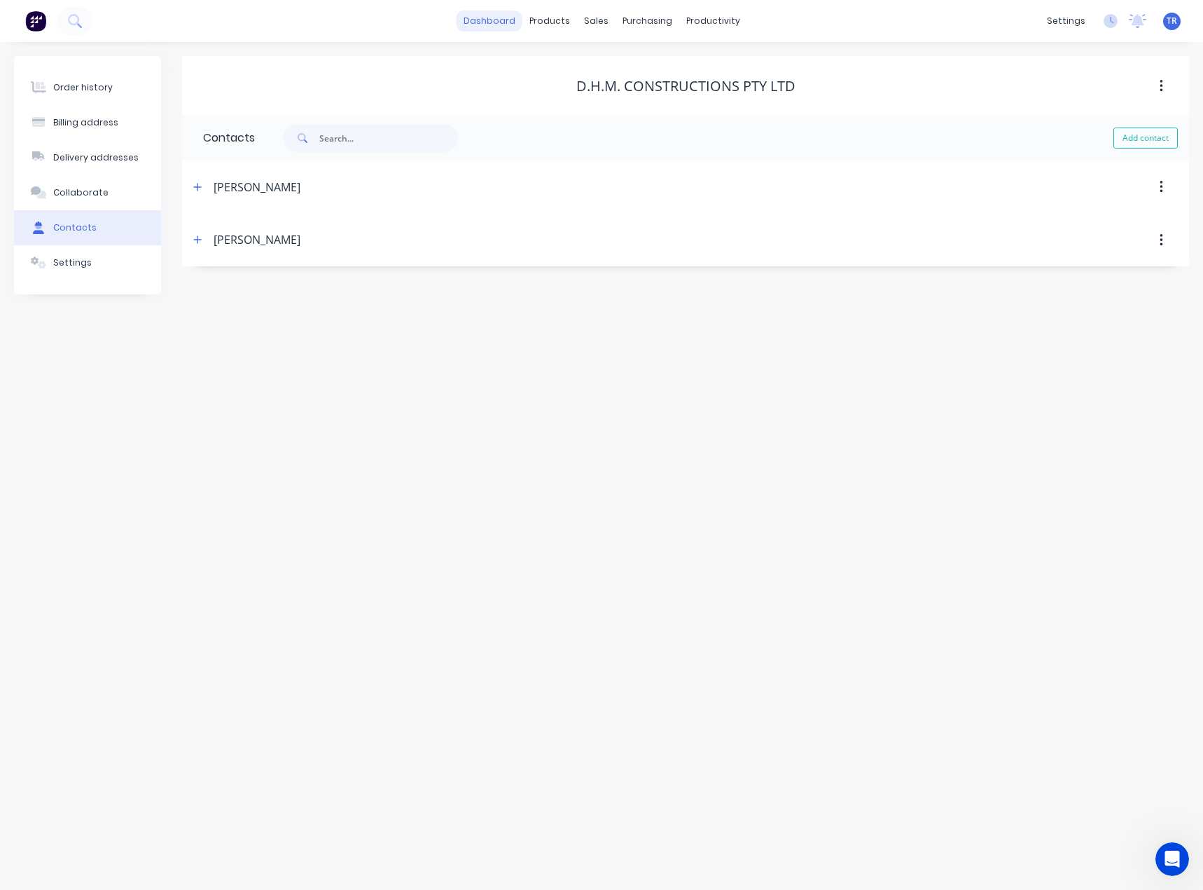
click at [505, 18] on link "dashboard" at bounding box center [490, 21] width 66 height 21
